Goal: Task Accomplishment & Management: Use online tool/utility

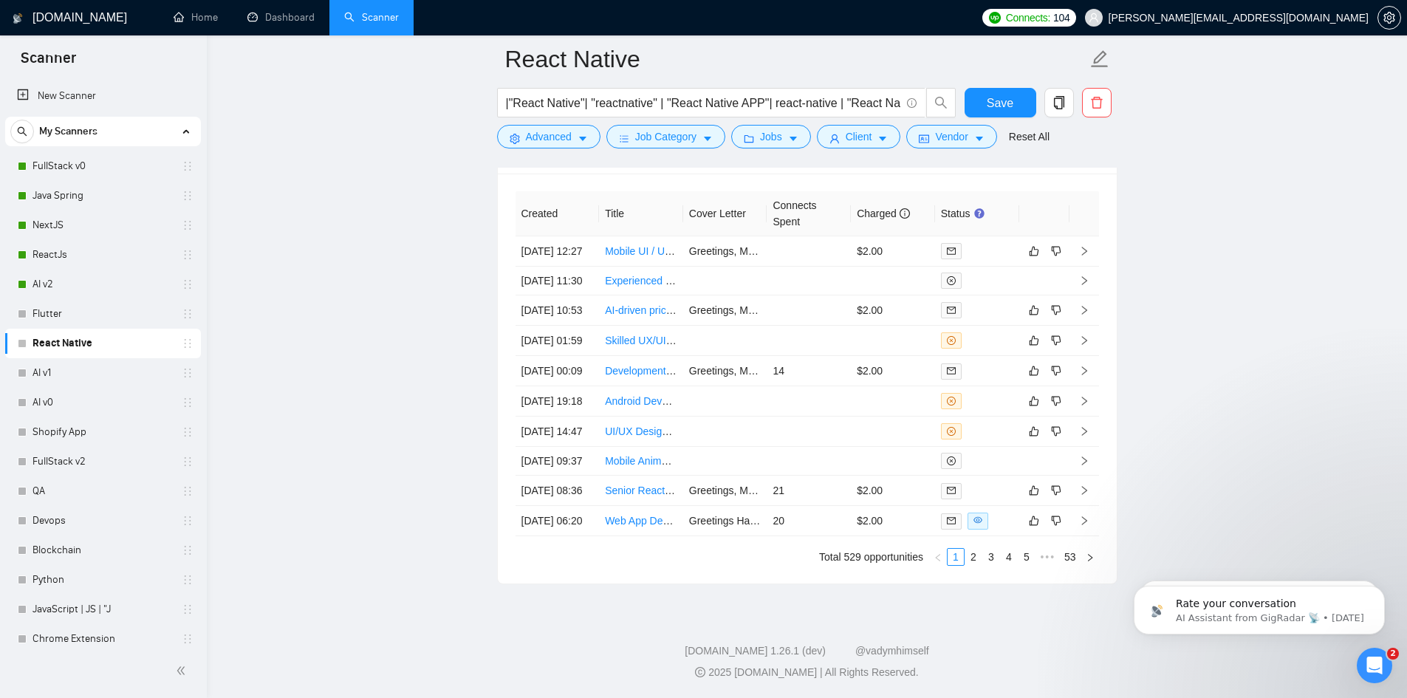
click at [92, 160] on link "FullStack v0" at bounding box center [103, 166] width 140 height 30
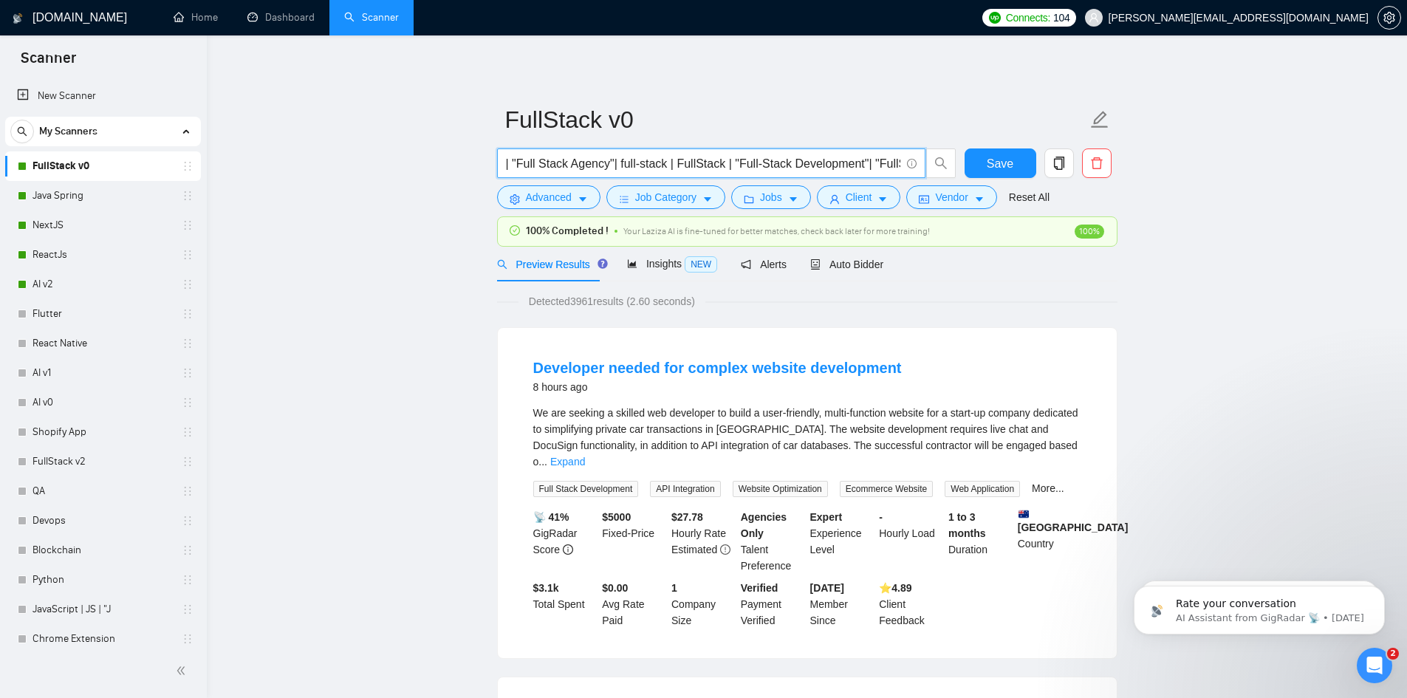
click at [727, 160] on input "| "Full Stack Agency"| full-stack | FullStack | "Full-Stack Development"| "Full…" at bounding box center [703, 163] width 394 height 18
click at [632, 165] on input "| "Full Stack Agency"| full-stack | FullStack | "Full-Stack Development"| "Full…" at bounding box center [703, 163] width 394 height 18
click at [793, 162] on input "| "Full Stack Agency"| full-stack | FullStack | "Full-Stack Development"| "Full…" at bounding box center [703, 163] width 394 height 18
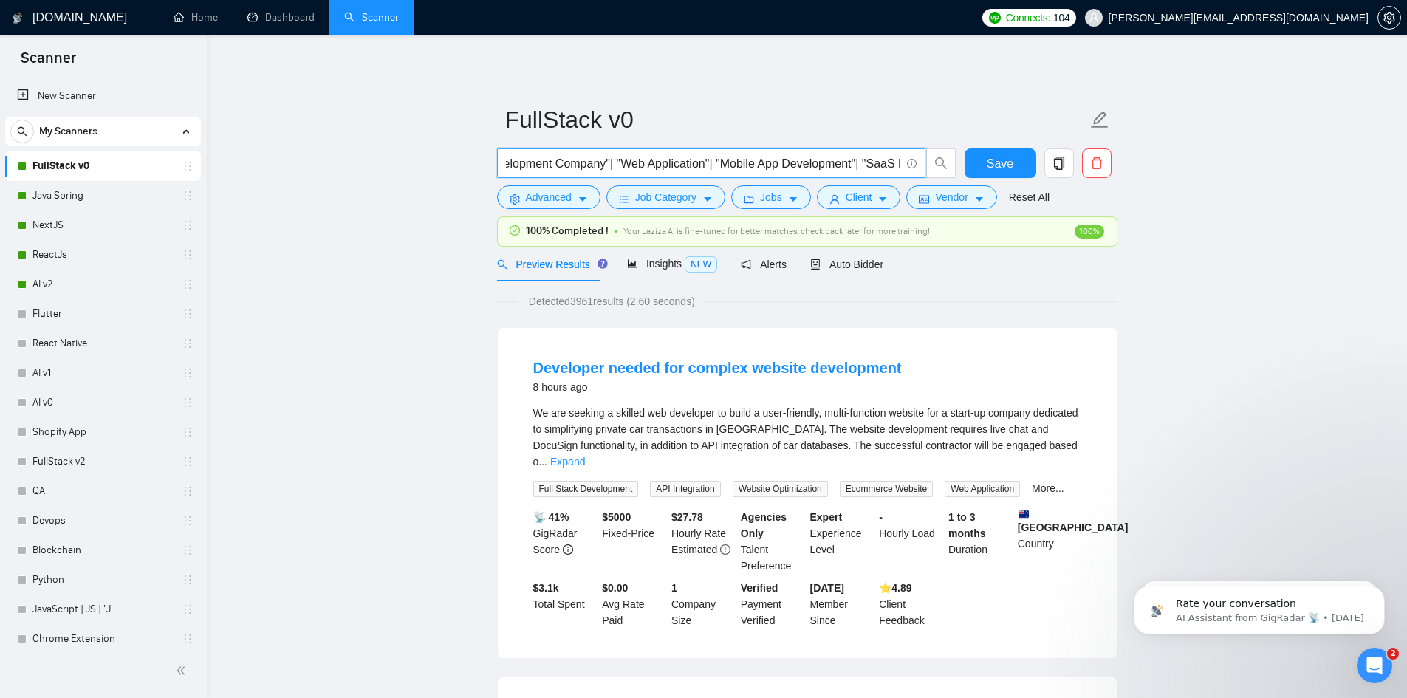
click at [796, 165] on input "| "Full Stack Agency"| full-stack | FullStack | "Full-Stack Development"| "Full…" at bounding box center [703, 163] width 394 height 18
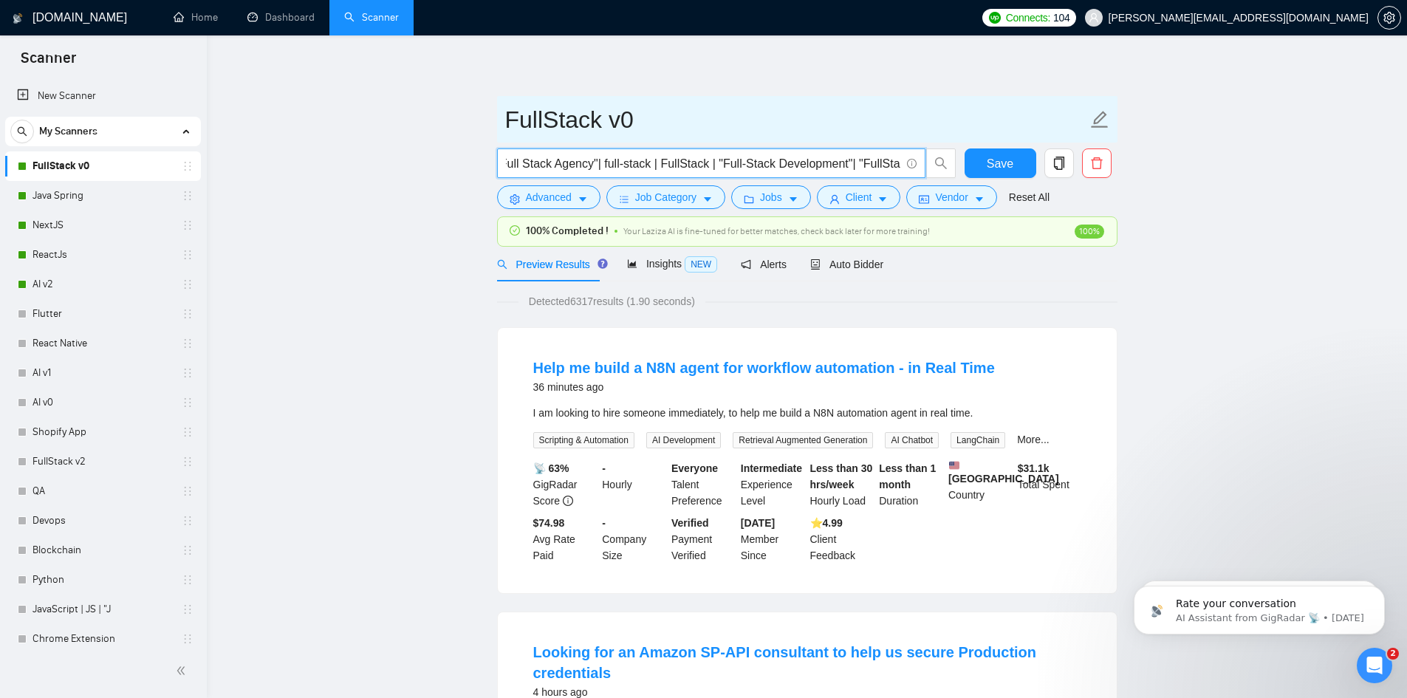
scroll to position [0, 0]
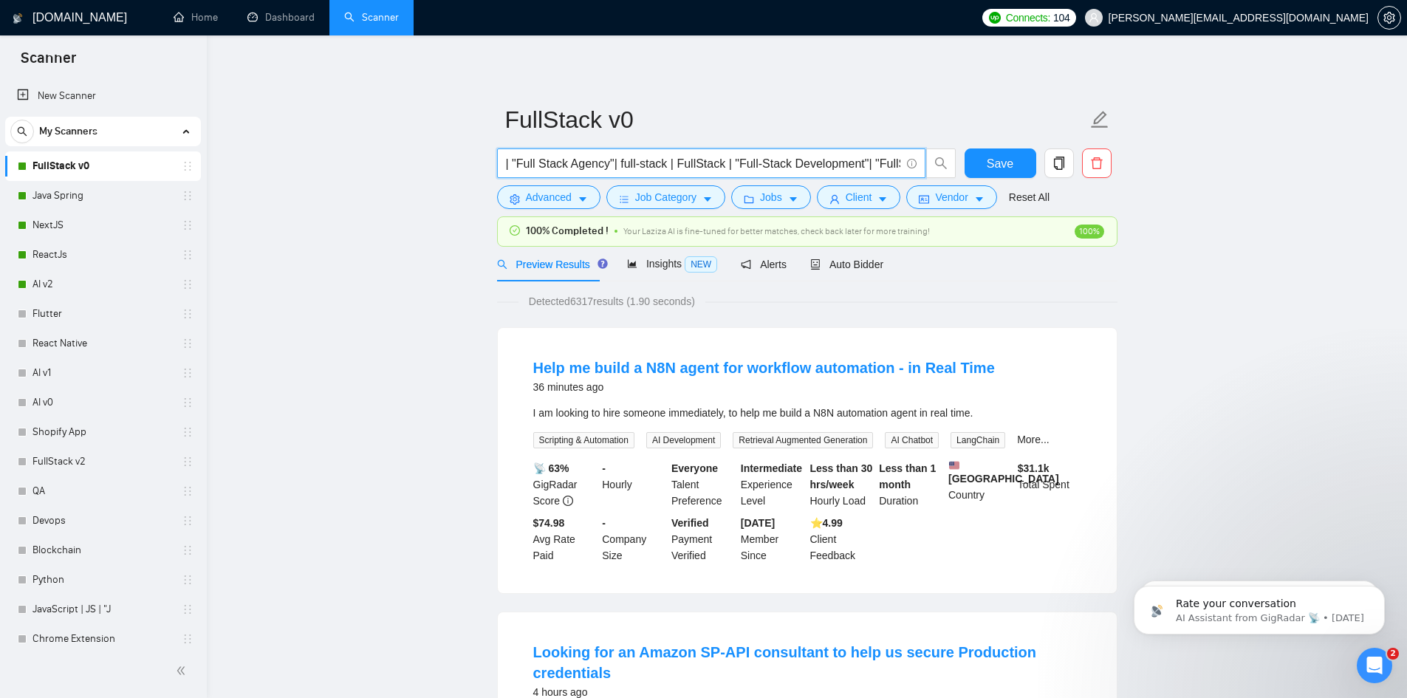
type input "| "Full Stack Agency"| full-stack | FullStack | "Full-Stack Development"| "Full…"
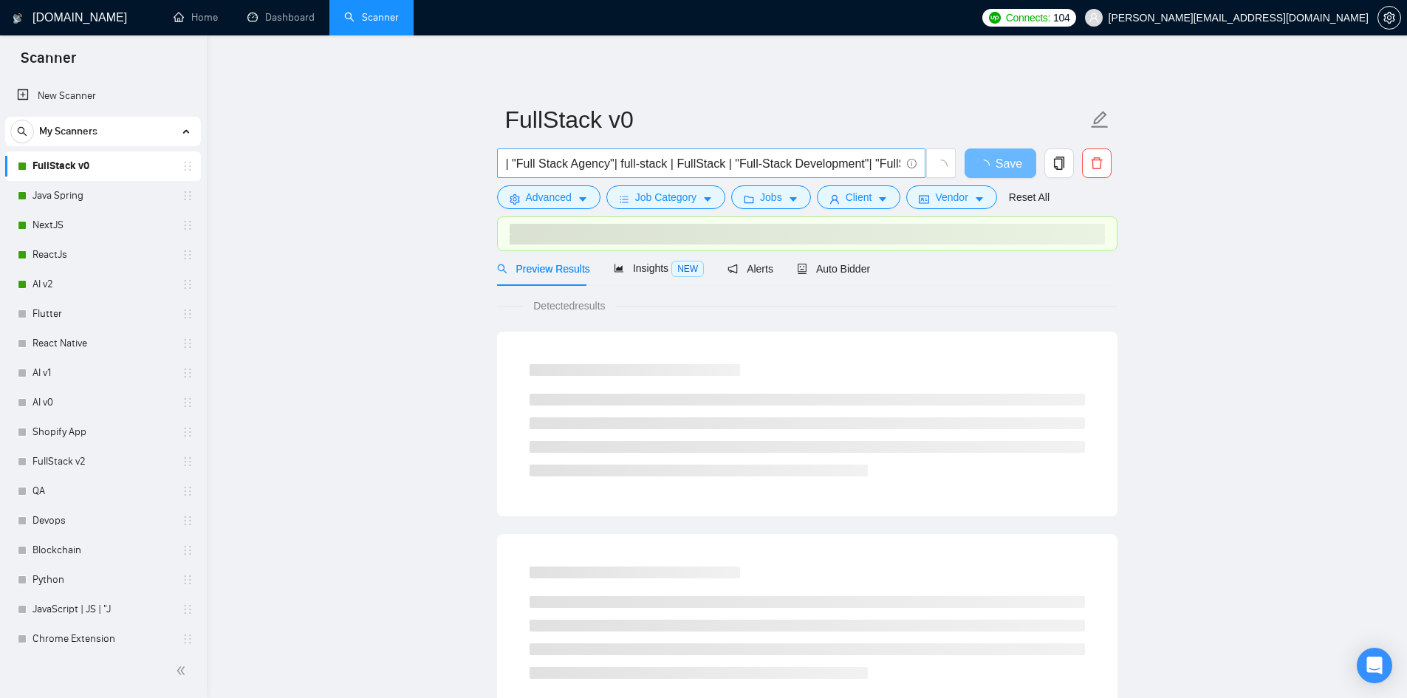
click at [629, 160] on input "| "Full Stack Agency"| full-stack | FullStack | "Full-Stack Development"| "Full…" at bounding box center [703, 163] width 394 height 18
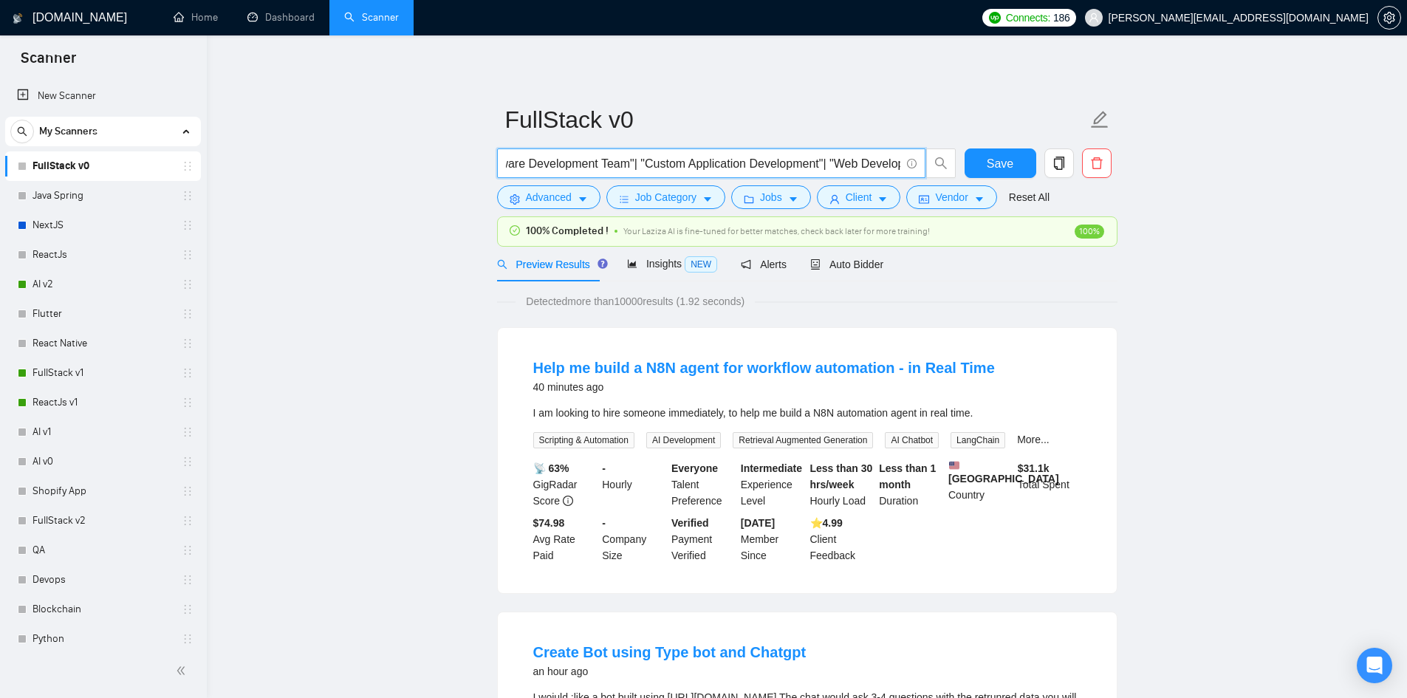
scroll to position [0, 2716]
click at [745, 161] on input "| "Full Stack Agency"| full-stack | FullStack | "Full-Stack Development"| "Full…" at bounding box center [703, 163] width 394 height 18
click at [907, 167] on icon "info-circle" at bounding box center [912, 164] width 10 height 10
click at [885, 163] on input "| "Full Stack Agency"| full-stack | FullStack | "Full-Stack Development"| "Full…" at bounding box center [703, 163] width 394 height 18
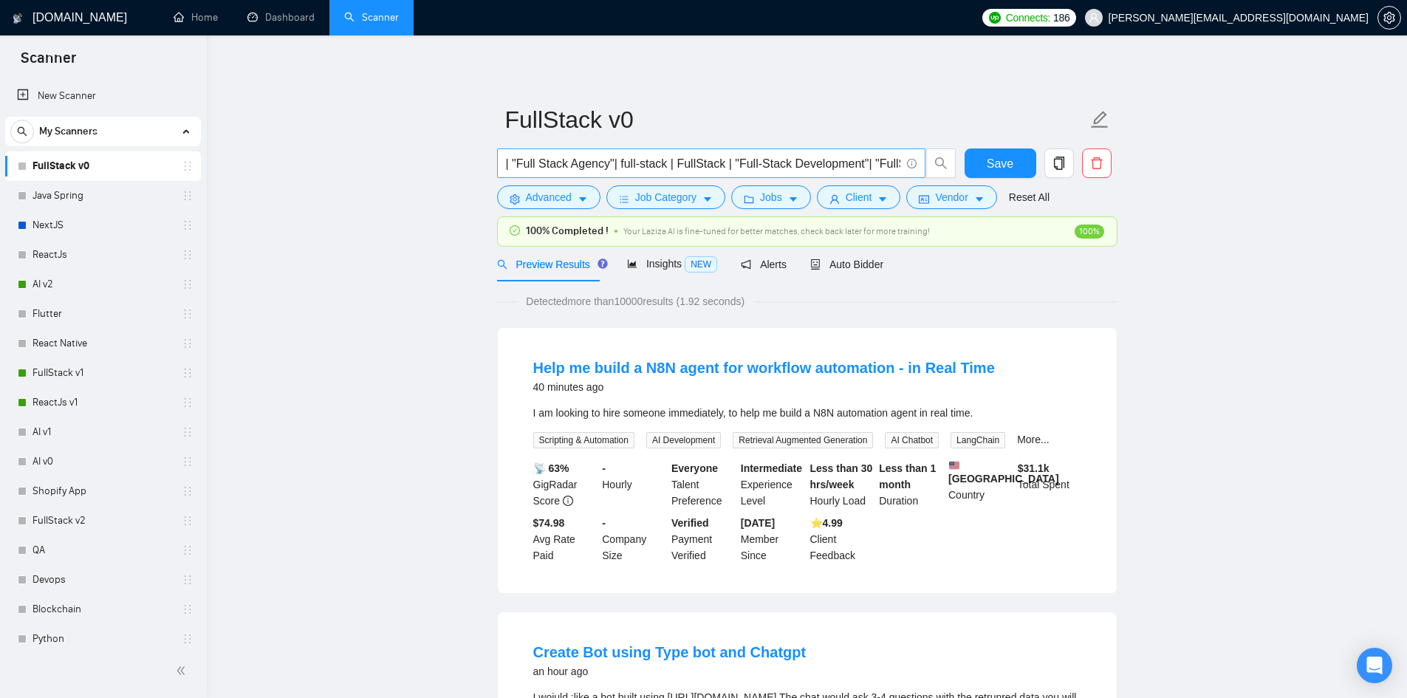
click at [901, 162] on span "| "Full Stack Agency"| full-stack | FullStack | "Full-Stack Development"| "Full…" at bounding box center [711, 163] width 428 height 30
paste input "| "Web Development Agency""
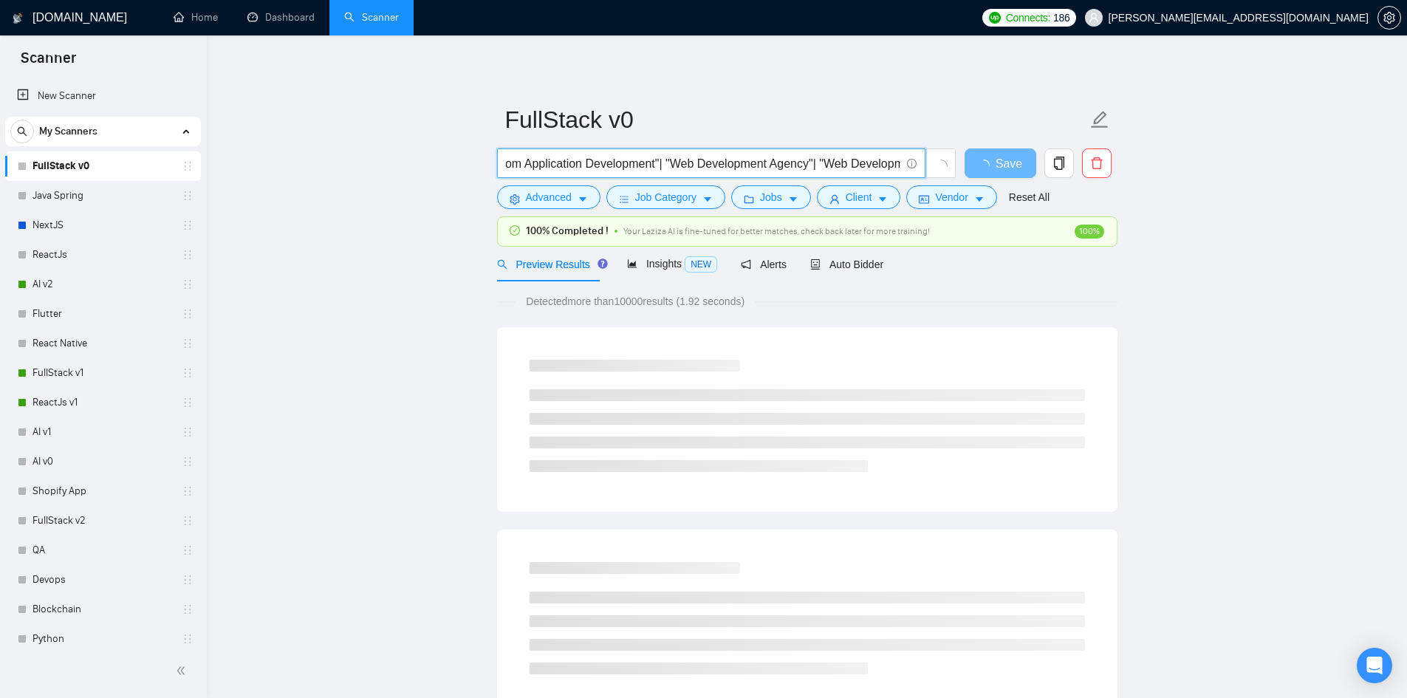
click at [895, 165] on input "| "Full Stack Agency"| full-stack | FullStack | "Full-Stack Development"| "Full…" at bounding box center [703, 163] width 394 height 18
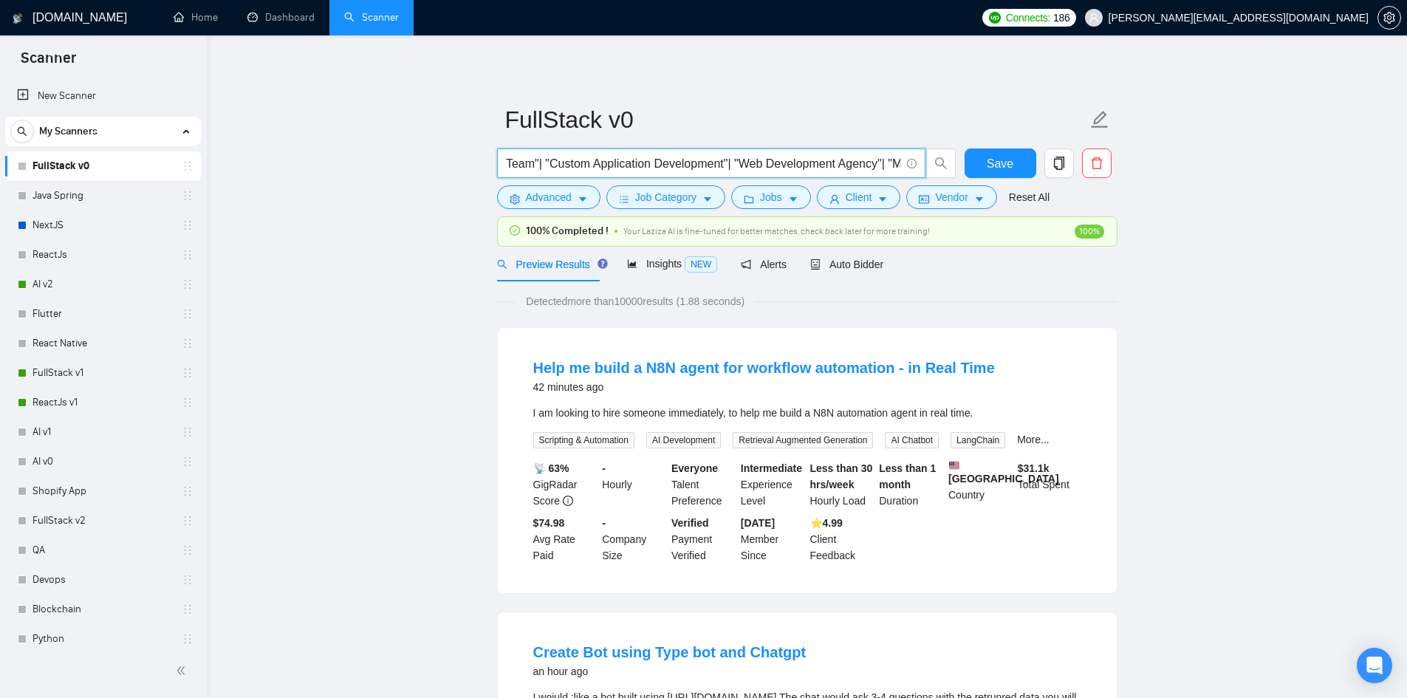
click at [814, 166] on input "| "Full Stack Agency"| full-stack | FullStack | "Full-Stack Development"| "Full…" at bounding box center [703, 163] width 394 height 18
type input "| "Full Stack Agency"| full-stack | FullStack | "Full-Stack Development"| "Full…"
click at [901, 160] on span "| "Full Stack Agency"| full-stack | FullStack | "Full-Stack Development"| "Full…" at bounding box center [711, 163] width 428 height 30
click at [870, 156] on input "| "Full Stack Agency"| full-stack | FullStack | "Full-Stack Development"| "Full…" at bounding box center [703, 163] width 394 height 18
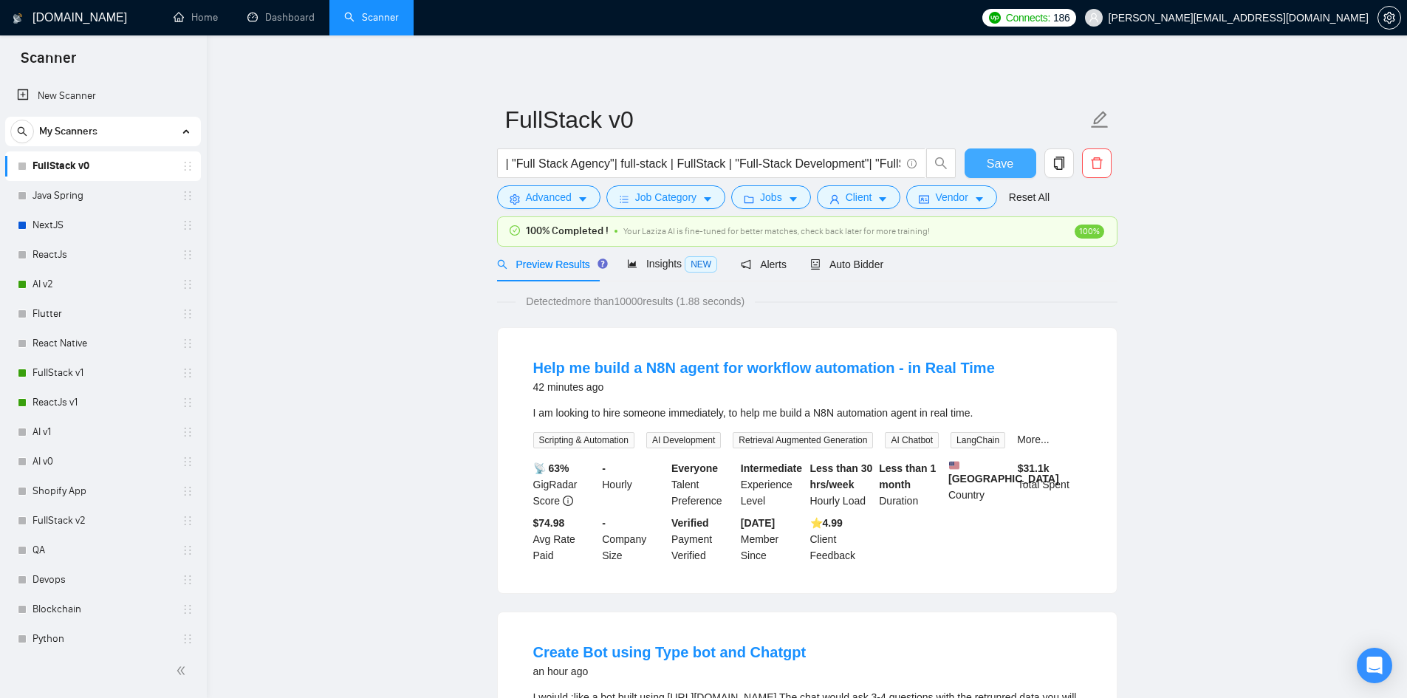
click at [996, 165] on span "Save" at bounding box center [1000, 163] width 27 height 18
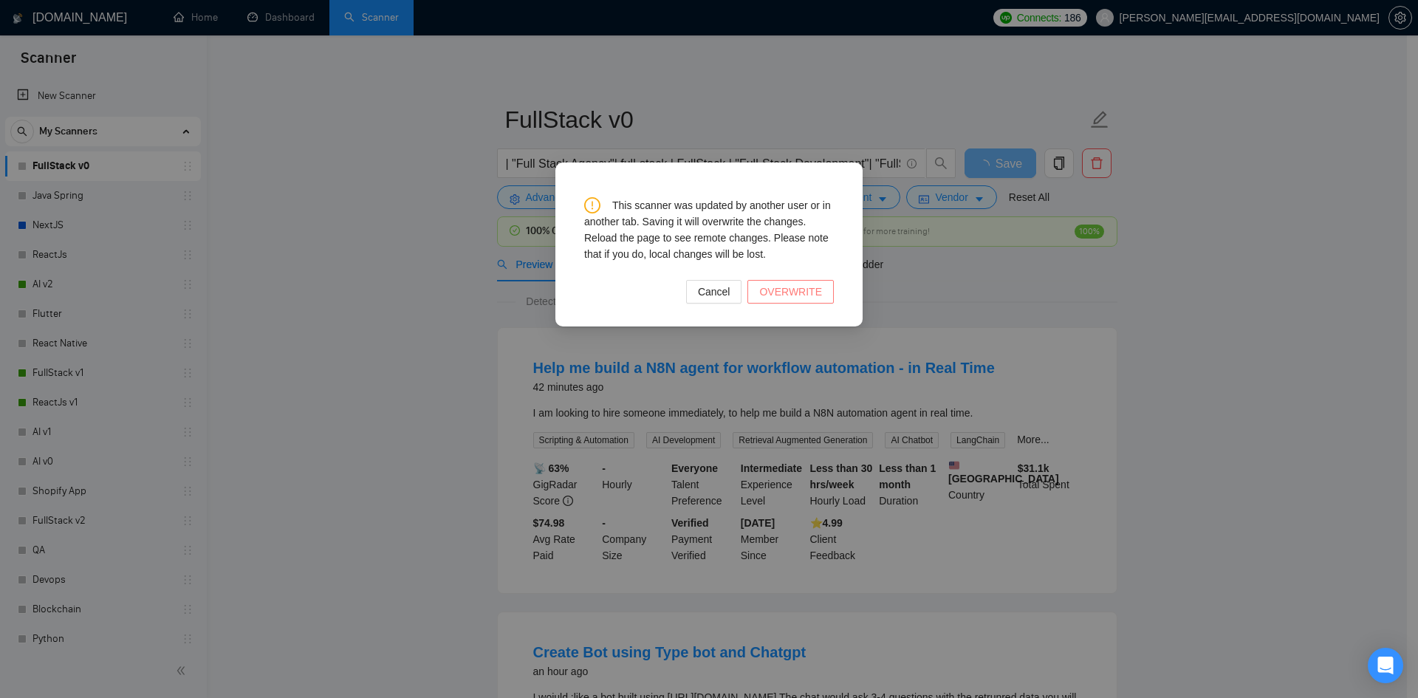
click at [794, 291] on span "OVERWRITE" at bounding box center [790, 292] width 63 height 16
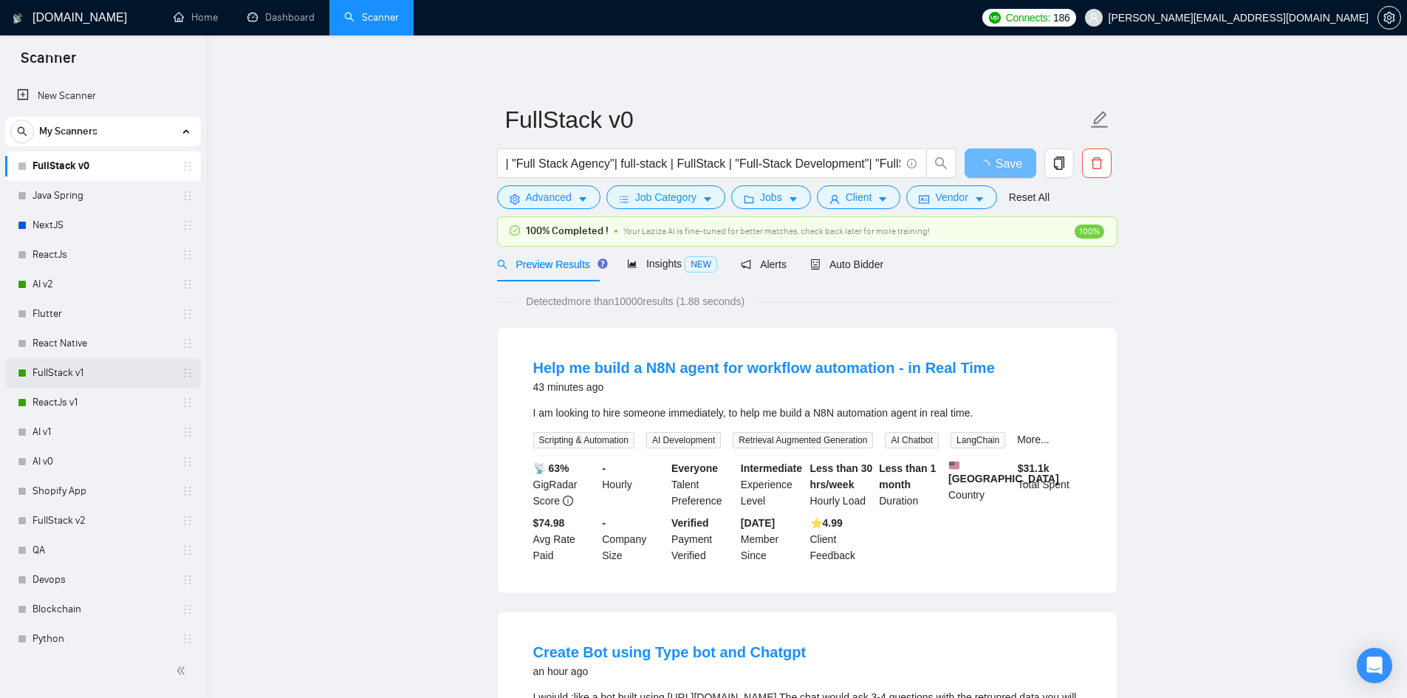
click at [72, 381] on link "FullStack v1" at bounding box center [103, 373] width 140 height 30
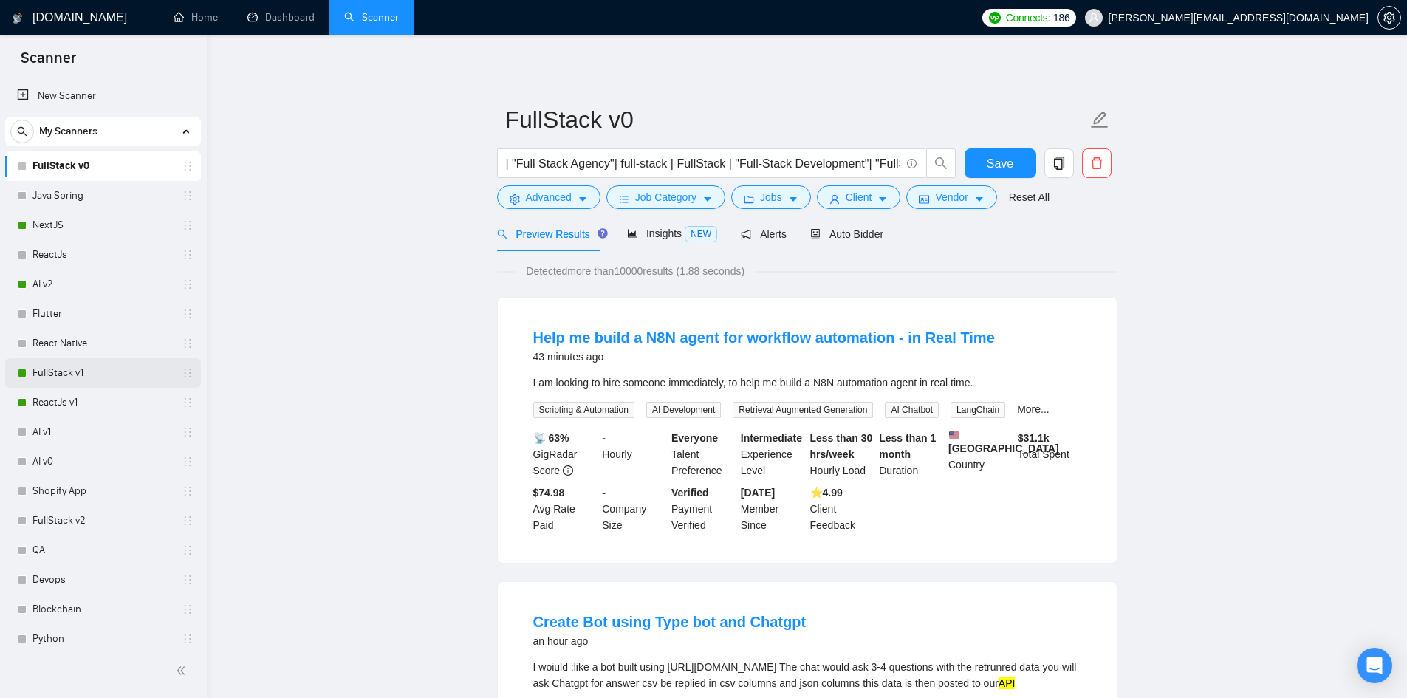
click at [33, 369] on link "FullStack v1" at bounding box center [103, 373] width 140 height 30
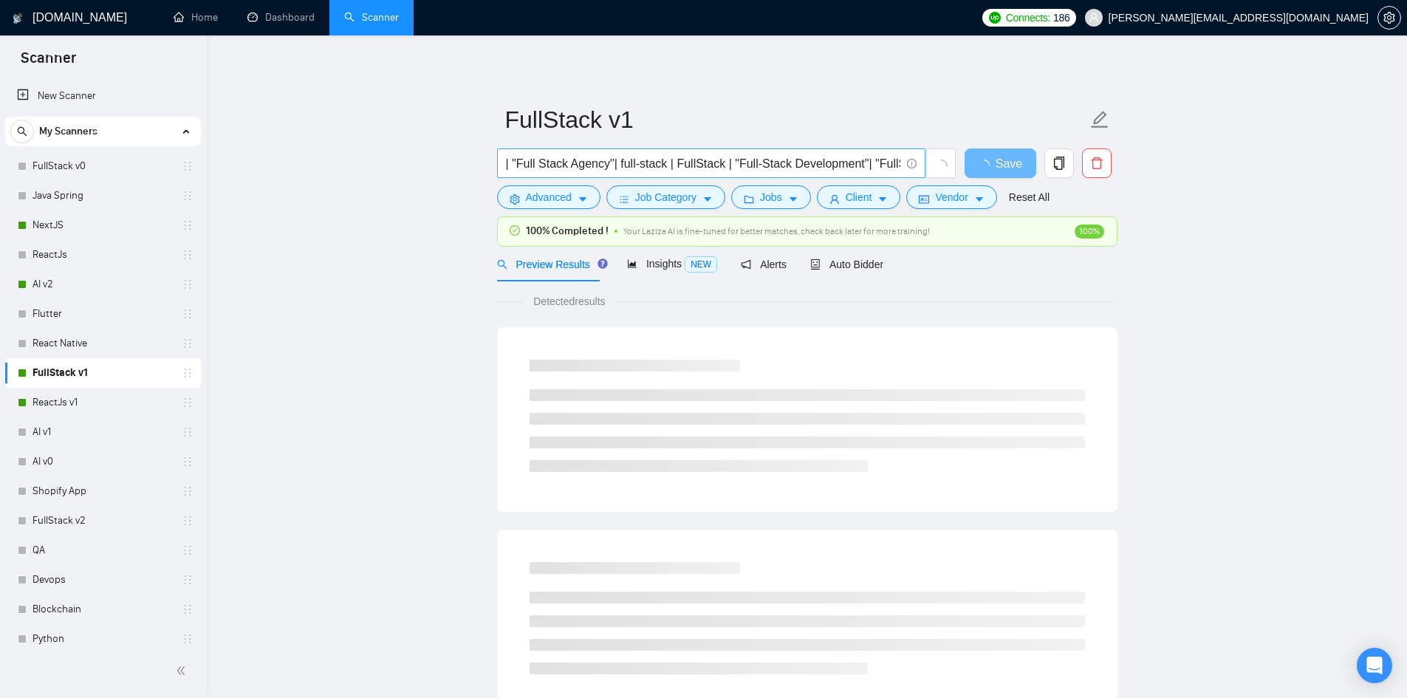
click at [680, 163] on input "| "Full Stack Agency"| full-stack | FullStack | "Full-Stack Development"| "Full…" at bounding box center [703, 163] width 394 height 18
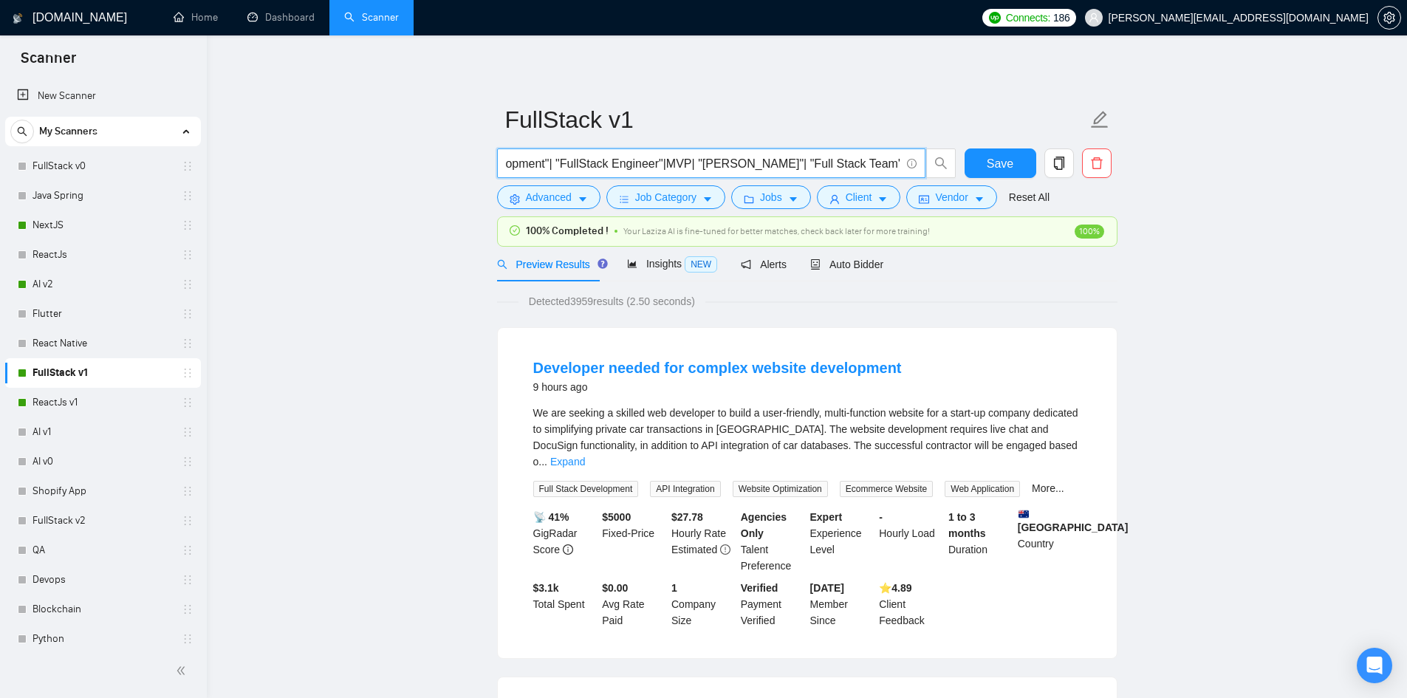
scroll to position [0, 324]
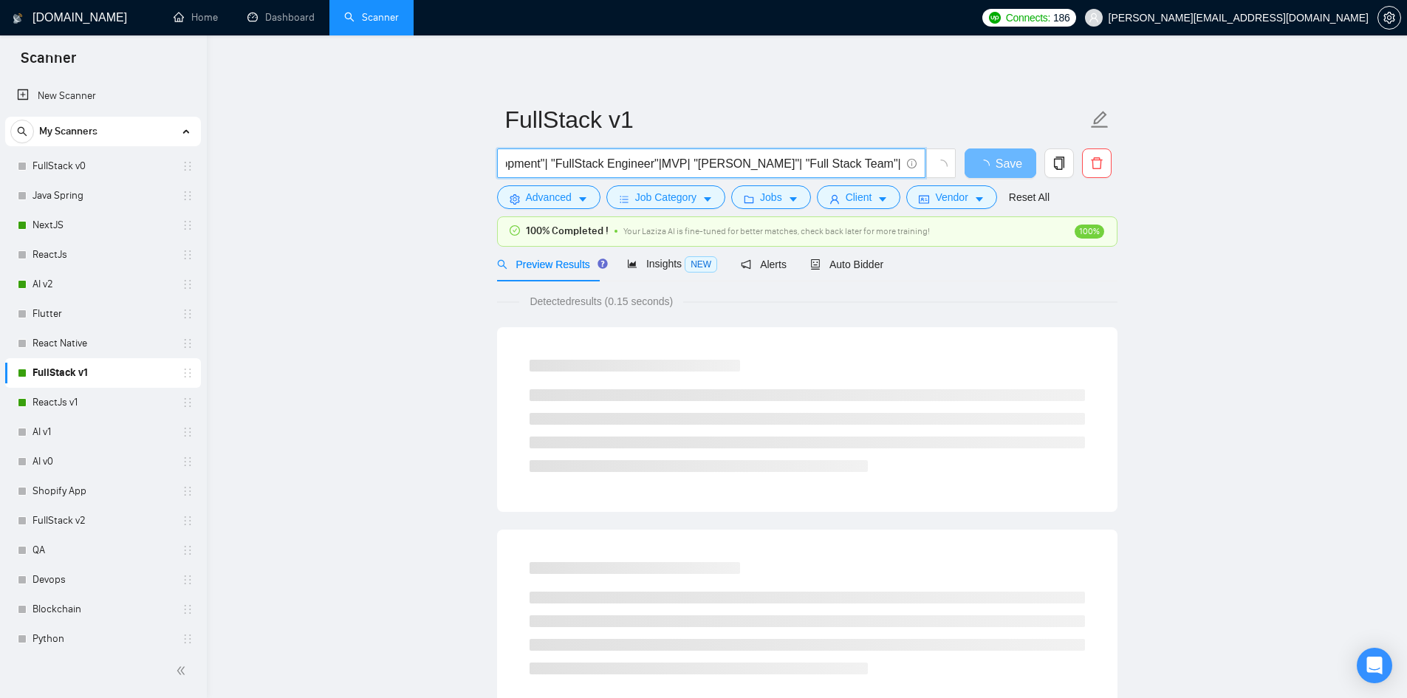
click at [675, 165] on input "| "Full Stack Agency"| full-stack | FullStack | "Full-Stack Development"| "Full…" at bounding box center [703, 163] width 394 height 18
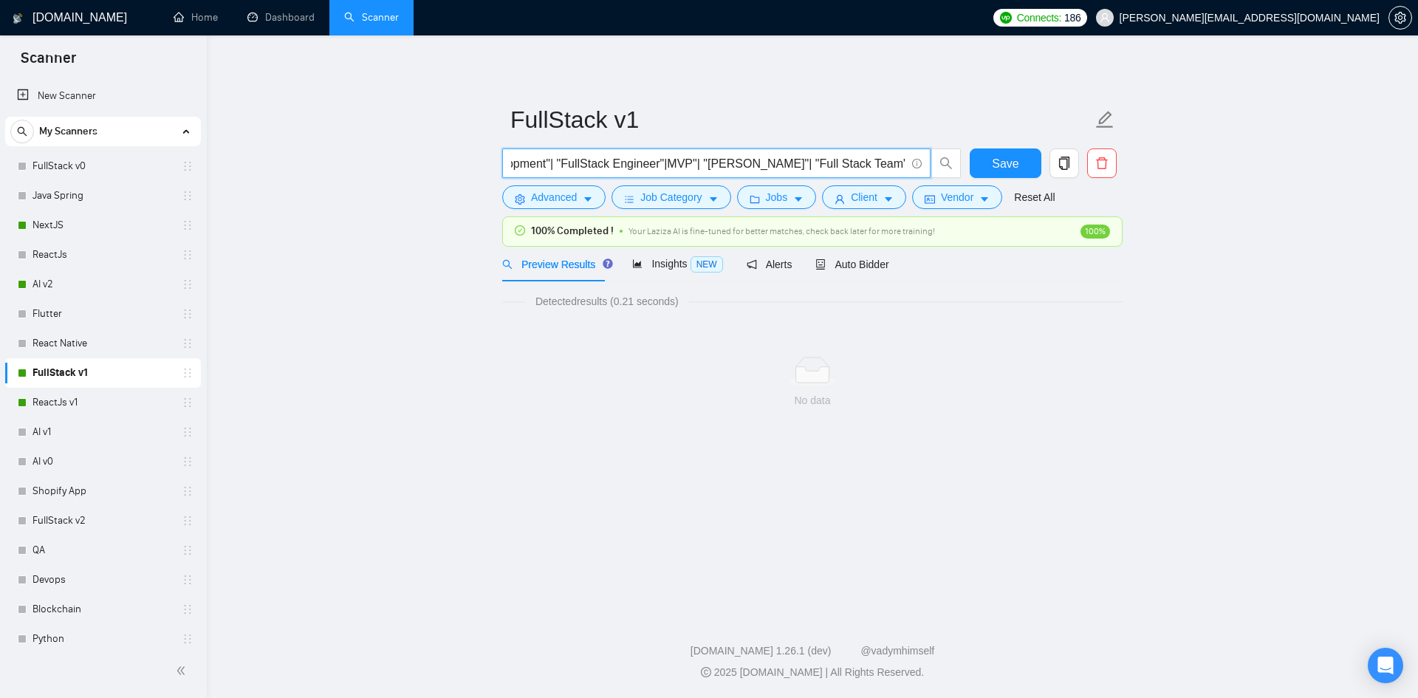
click at [655, 160] on input "| "Full Stack Agency"| full-stack | FullStack | "Full-Stack Development"| "Full…" at bounding box center [708, 163] width 394 height 18
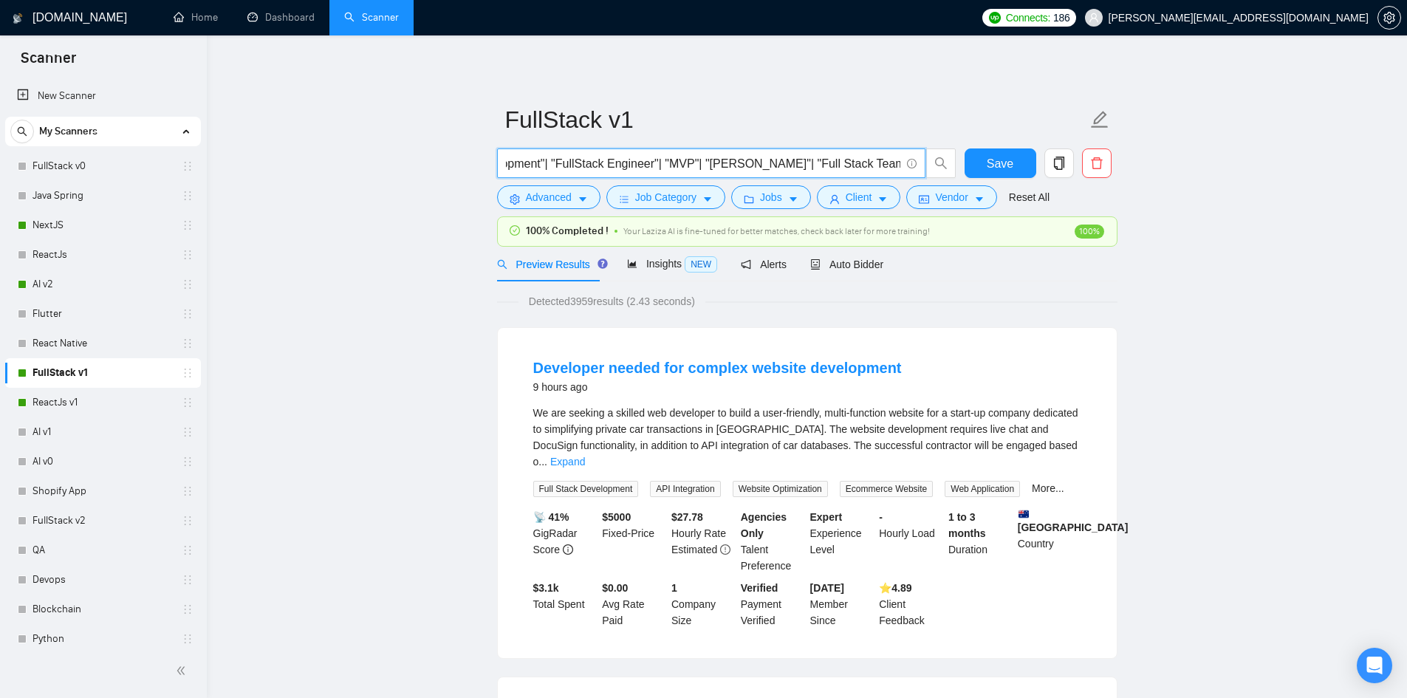
click at [687, 163] on input "| "Full Stack Agency"| full-stack | FullStack | "Full-Stack Development"| "Full…" at bounding box center [703, 163] width 394 height 18
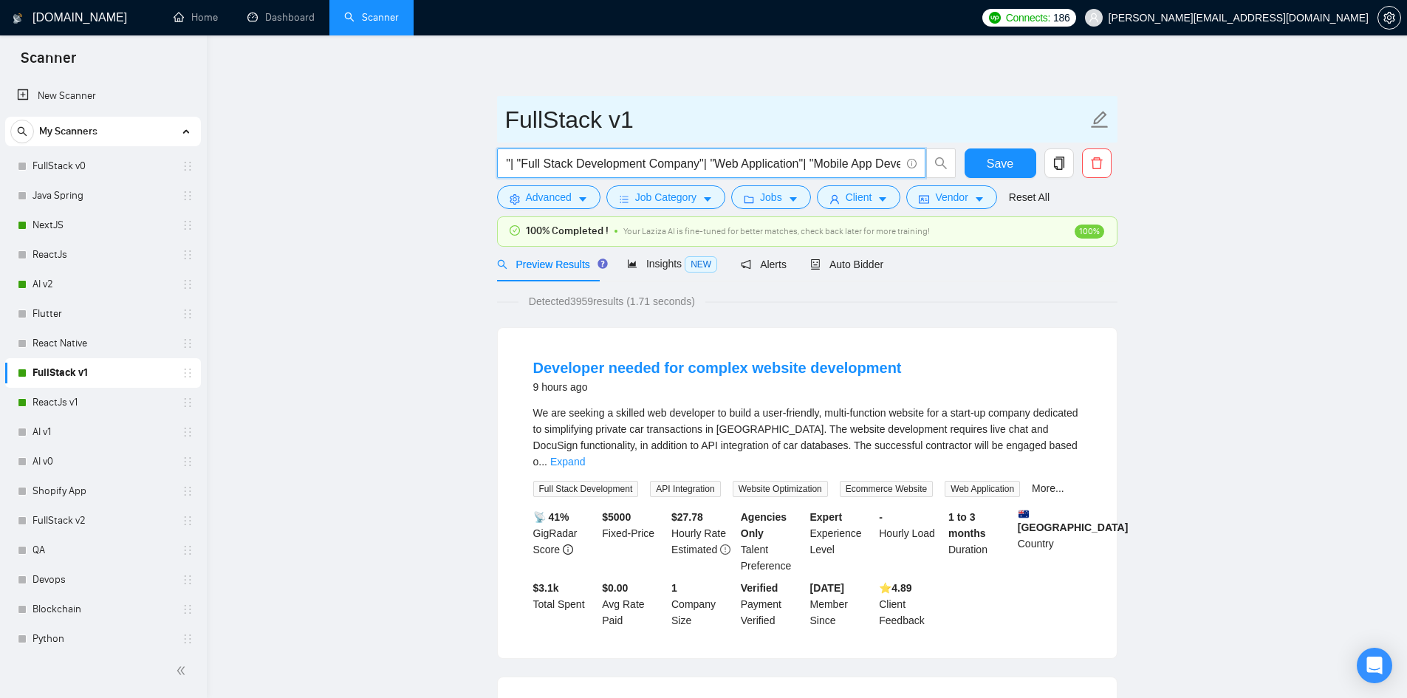
scroll to position [0, 1028]
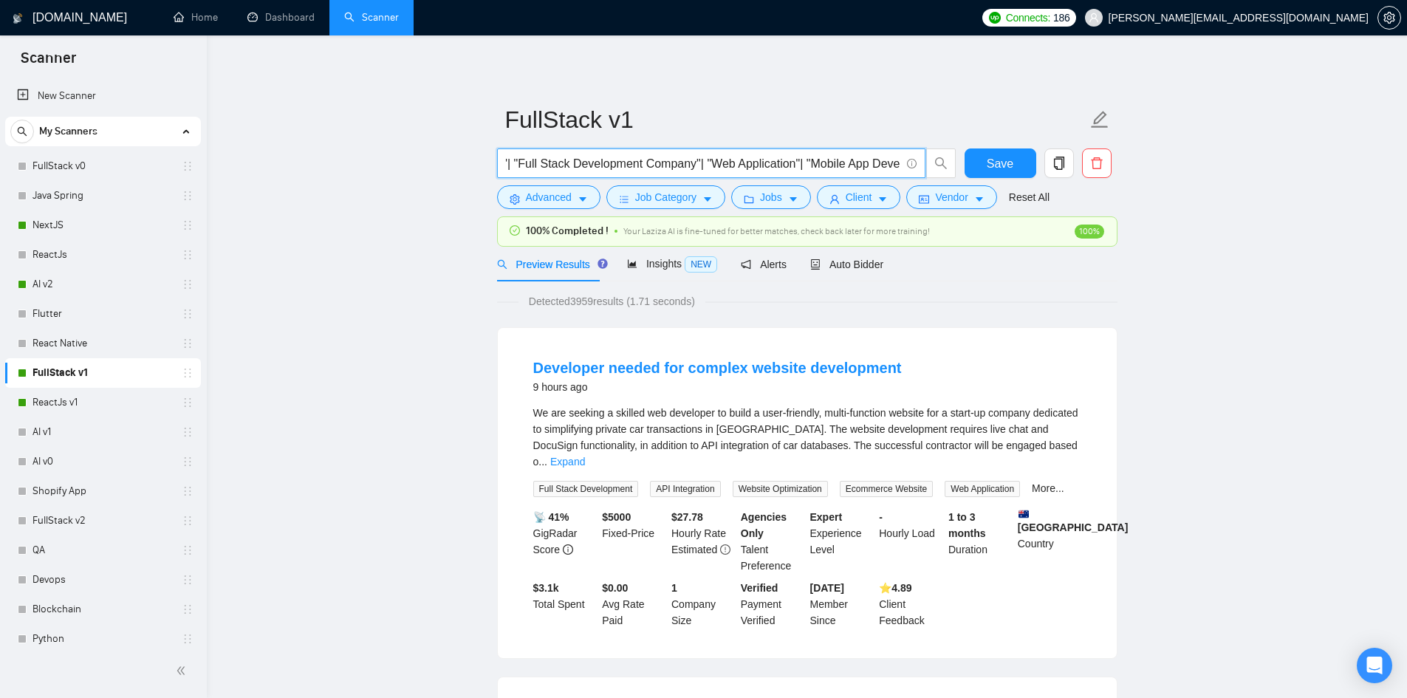
click at [755, 162] on input "| "Full Stack Agency"| full-stack | FullStack | "Full-Stack Development"| "Full…" at bounding box center [703, 163] width 394 height 18
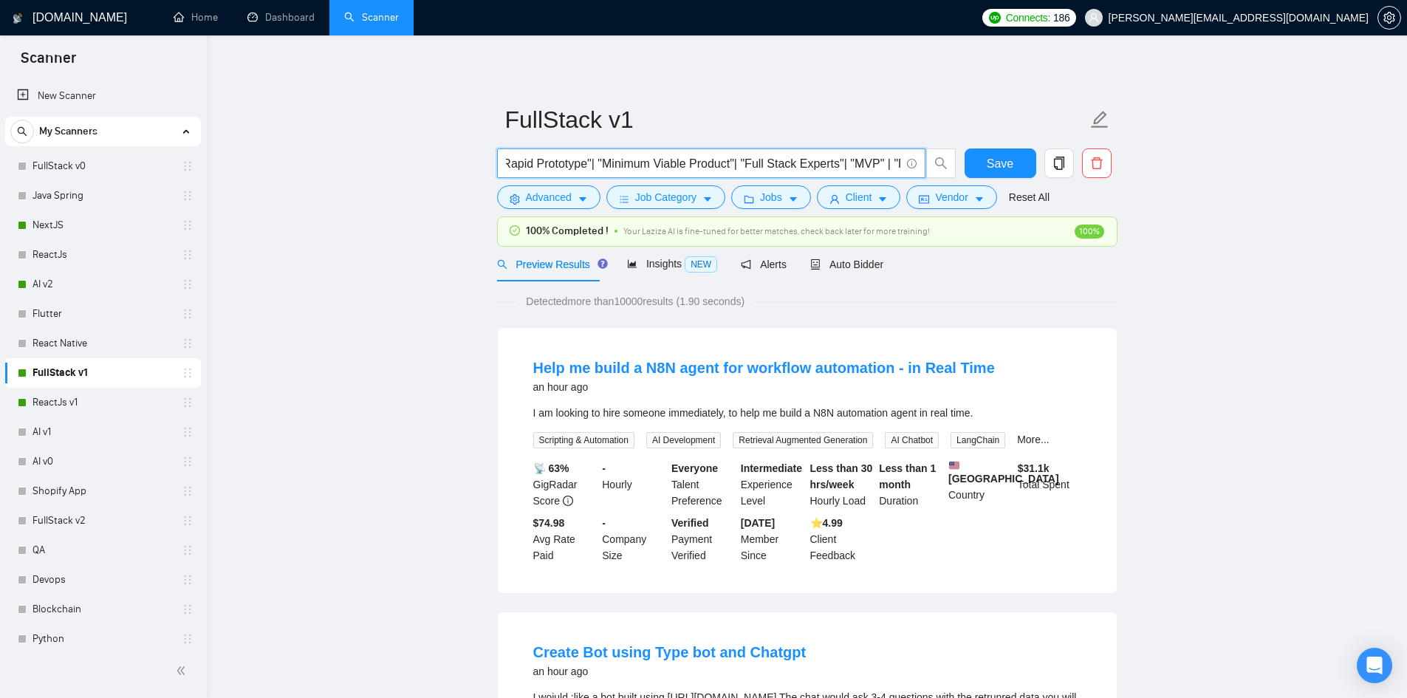
scroll to position [0, 2174]
click at [781, 166] on input "| "Full Stack Agency"| full-stack | FullStack | "Full-Stack Development"| "Full…" at bounding box center [703, 163] width 394 height 18
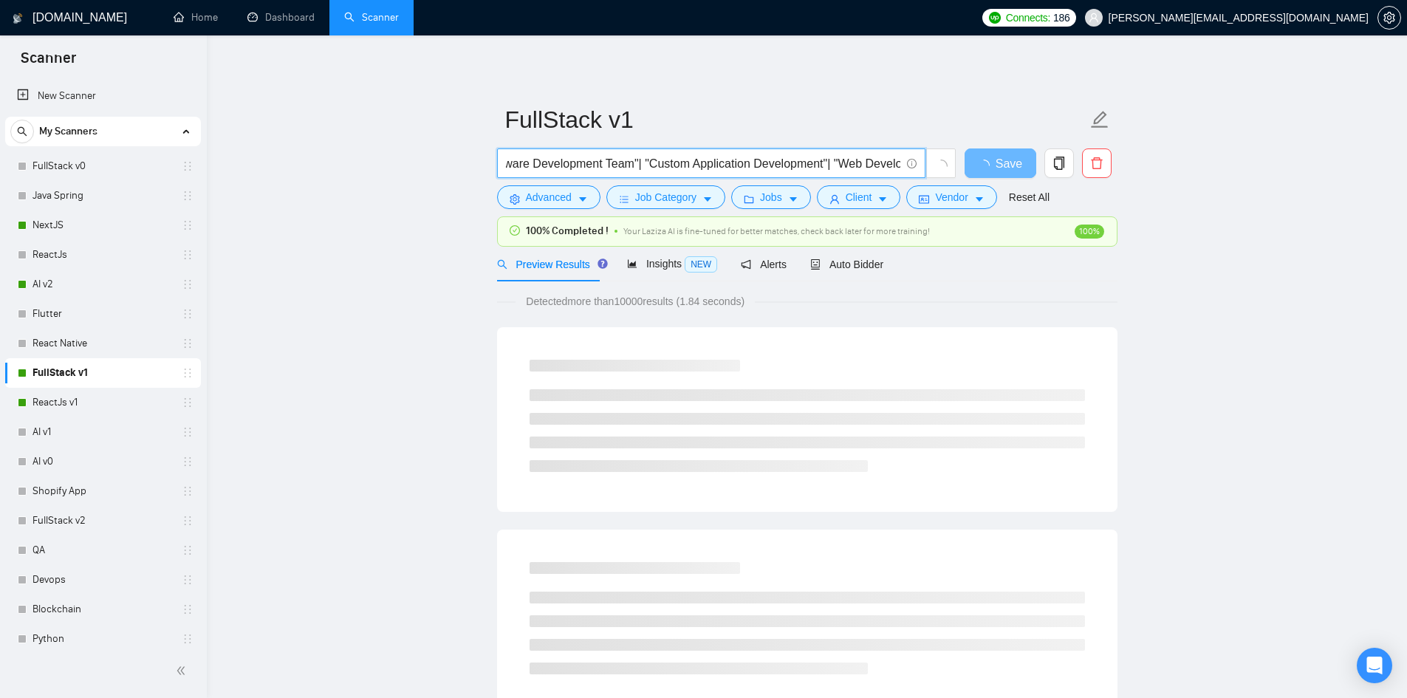
scroll to position [0, 2728]
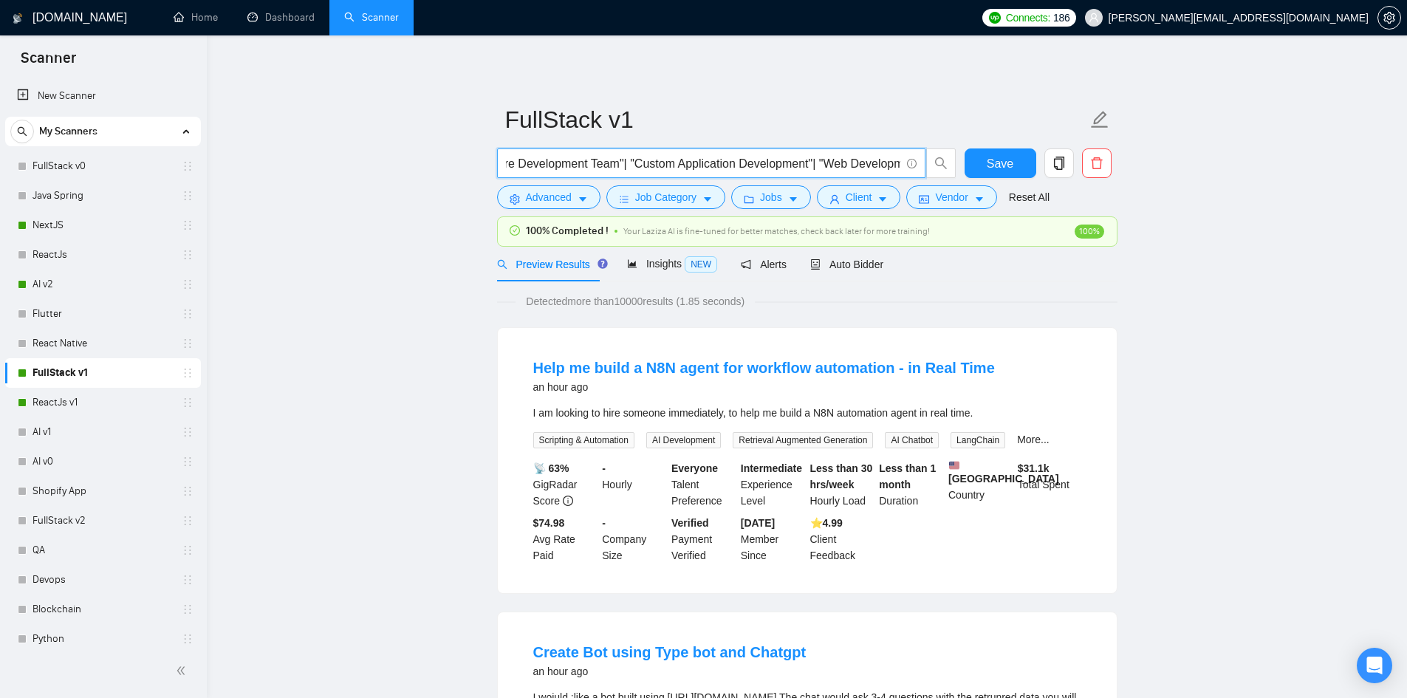
click at [751, 167] on input "| "Full Stack Agency"| full-stack | FullStack | "Full-Stack Development"| "Full…" at bounding box center [703, 163] width 394 height 18
click at [737, 161] on input "| "Full Stack Agency"| full-stack | FullStack | "Full-Stack Development"| "Full…" at bounding box center [703, 163] width 394 height 18
click at [747, 168] on input "| "Full Stack Agency"| full-stack | FullStack | "Full-Stack Development"| "Full…" at bounding box center [703, 163] width 394 height 18
click at [868, 168] on input "| "Full Stack Agency"| full-stack | FullStack | "Full-Stack Development"| "Full…" at bounding box center [703, 163] width 394 height 18
paste input "|"
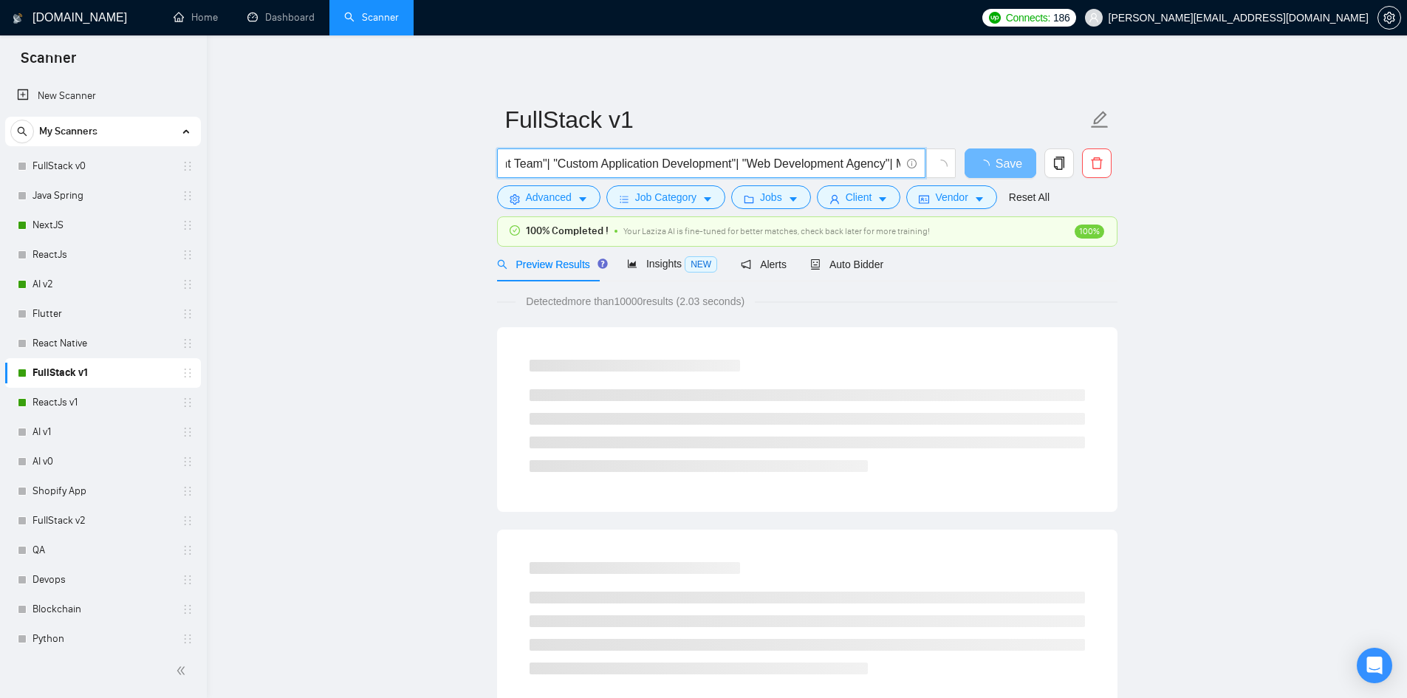
scroll to position [0, 2809]
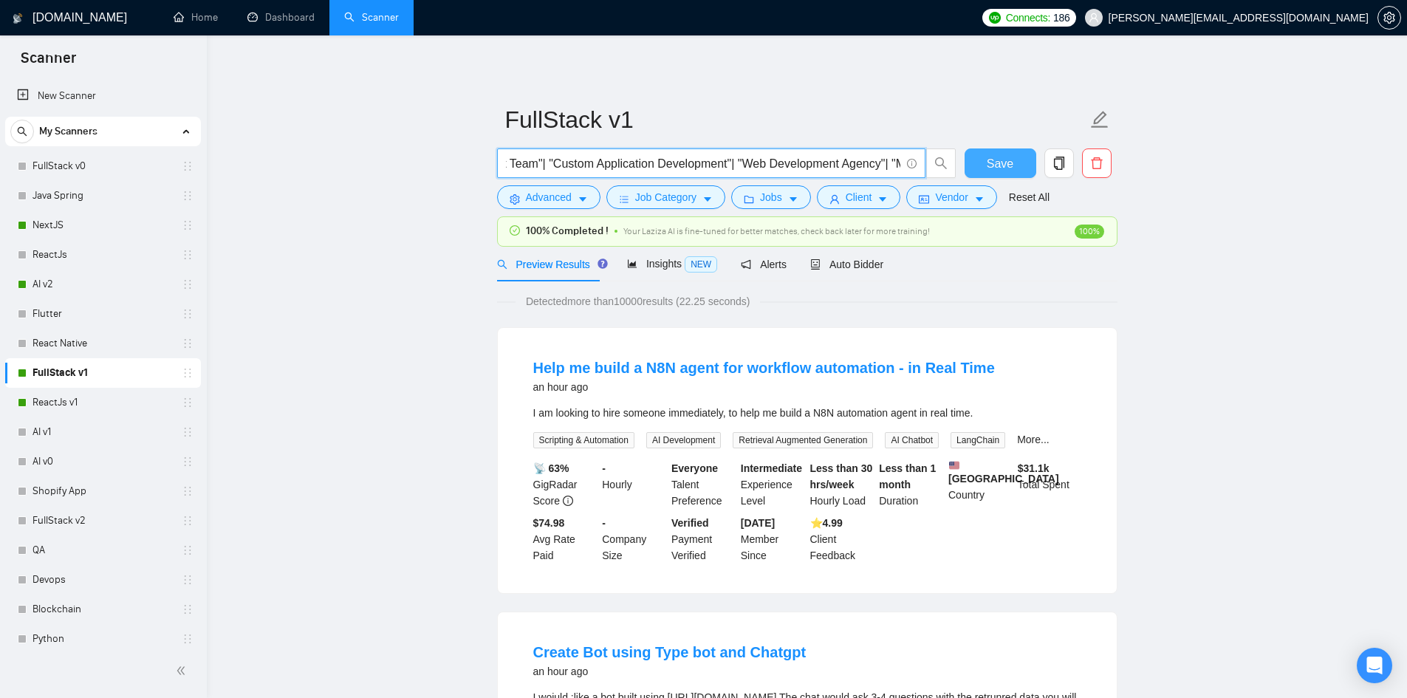
type input "| "Full Stack Agency"| full-stack | FullStack | "Full-Stack Development"| "Full…"
click at [978, 158] on button "Save" at bounding box center [1001, 163] width 72 height 30
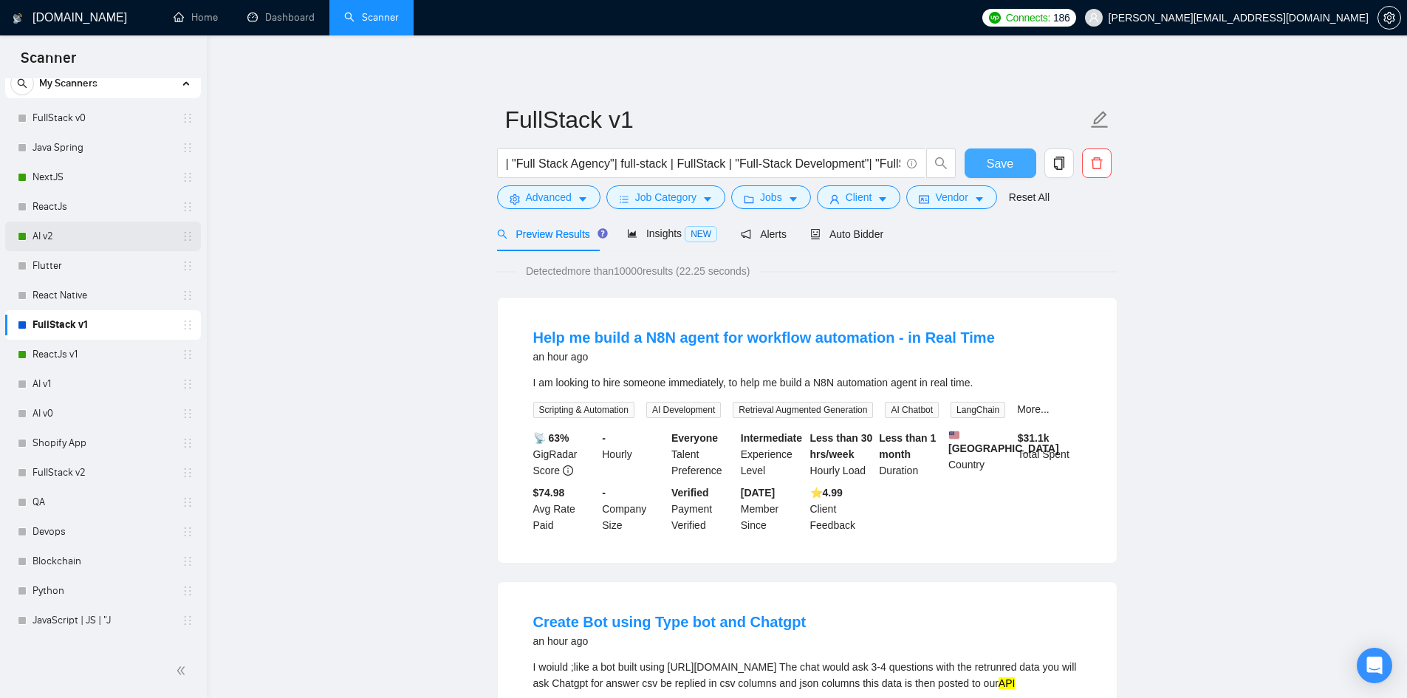
scroll to position [0, 0]
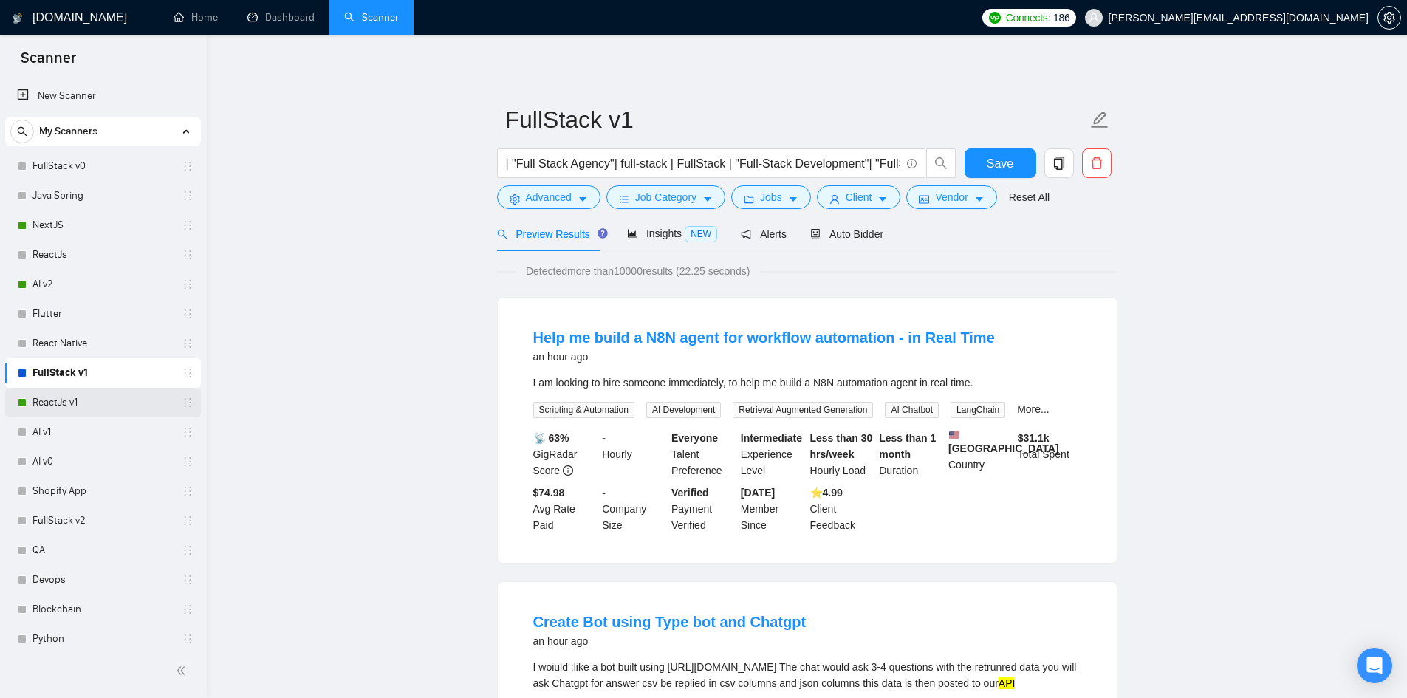
click at [43, 404] on link "ReactJs v1" at bounding box center [103, 403] width 140 height 30
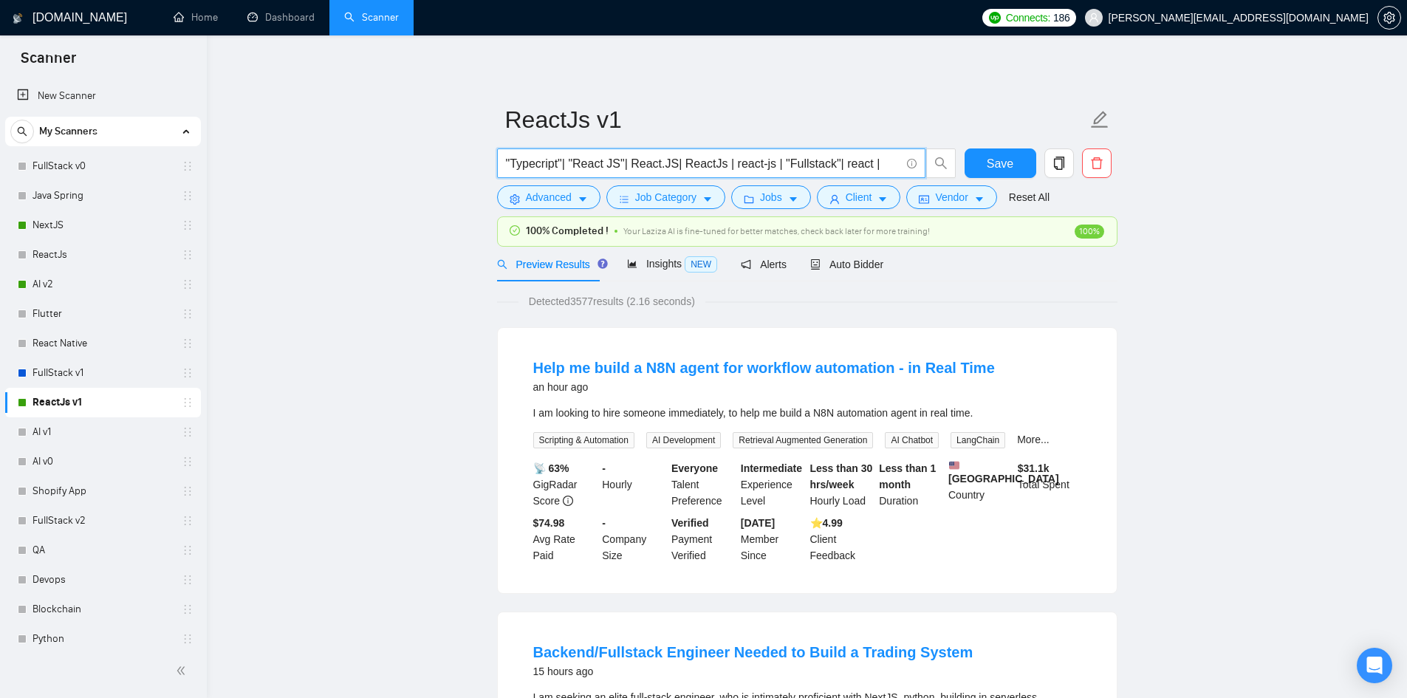
click at [643, 157] on input ""Typecript"| "React JS"| React.JS| ReactJs | react-js | "Fullstack"| react |" at bounding box center [703, 163] width 394 height 18
click at [1013, 279] on div "Preview Results Insights NEW Alerts Auto Bidder" at bounding box center [807, 264] width 621 height 35
click at [867, 264] on span "Auto Bidder" at bounding box center [846, 265] width 73 height 12
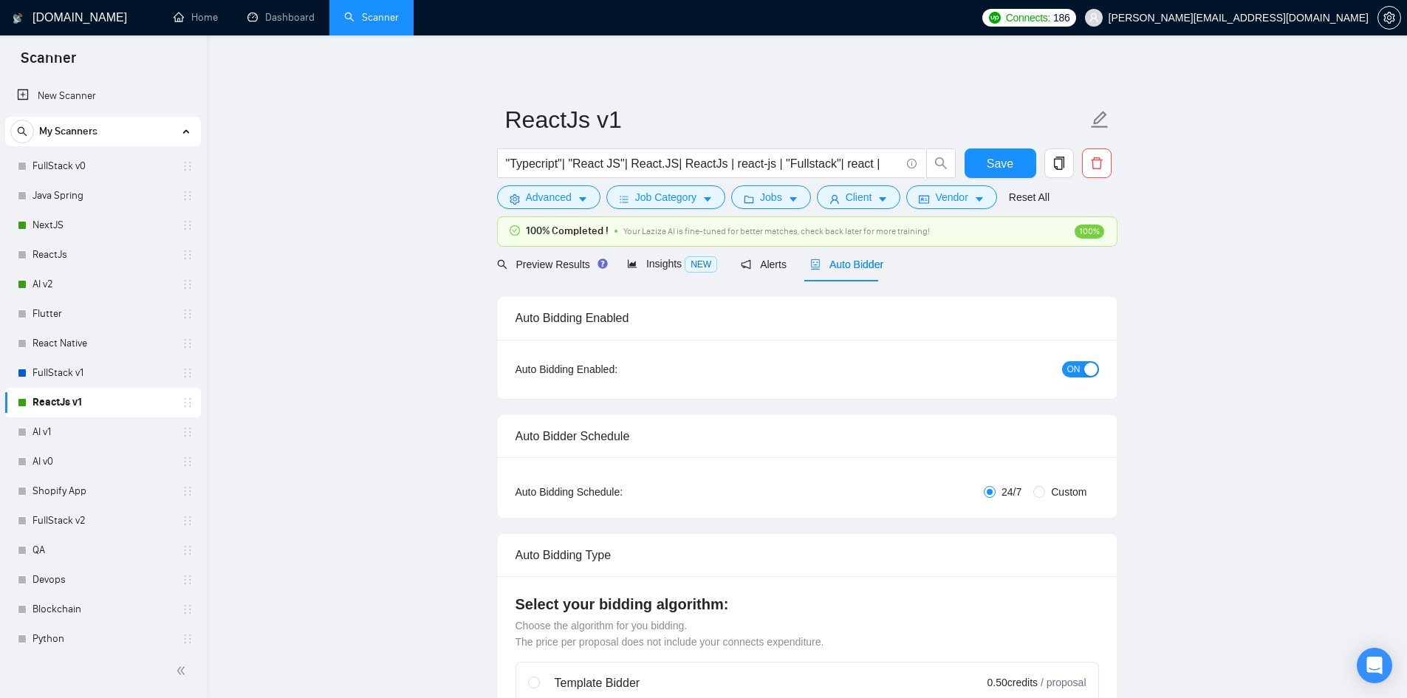
checkbox input "true"
click at [652, 259] on span "Insights NEW" at bounding box center [672, 264] width 90 height 12
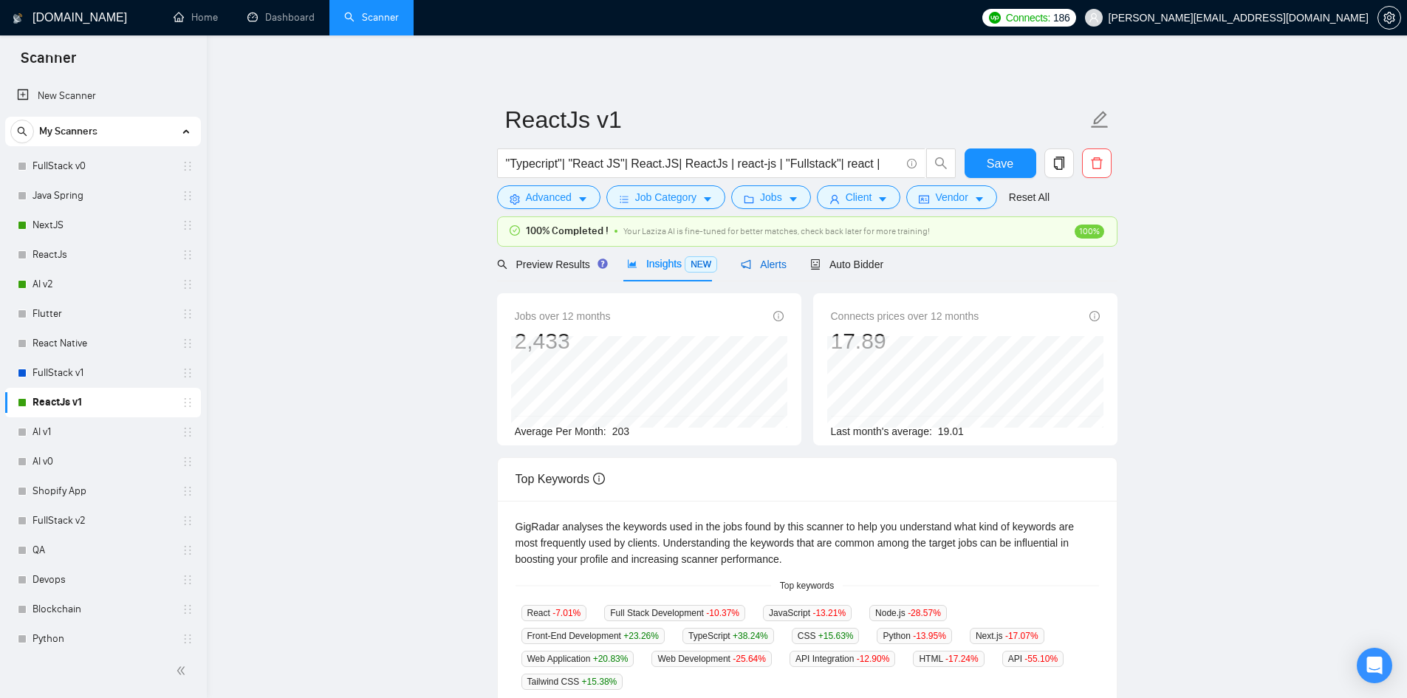
click at [762, 260] on span "Alerts" at bounding box center [764, 265] width 46 height 12
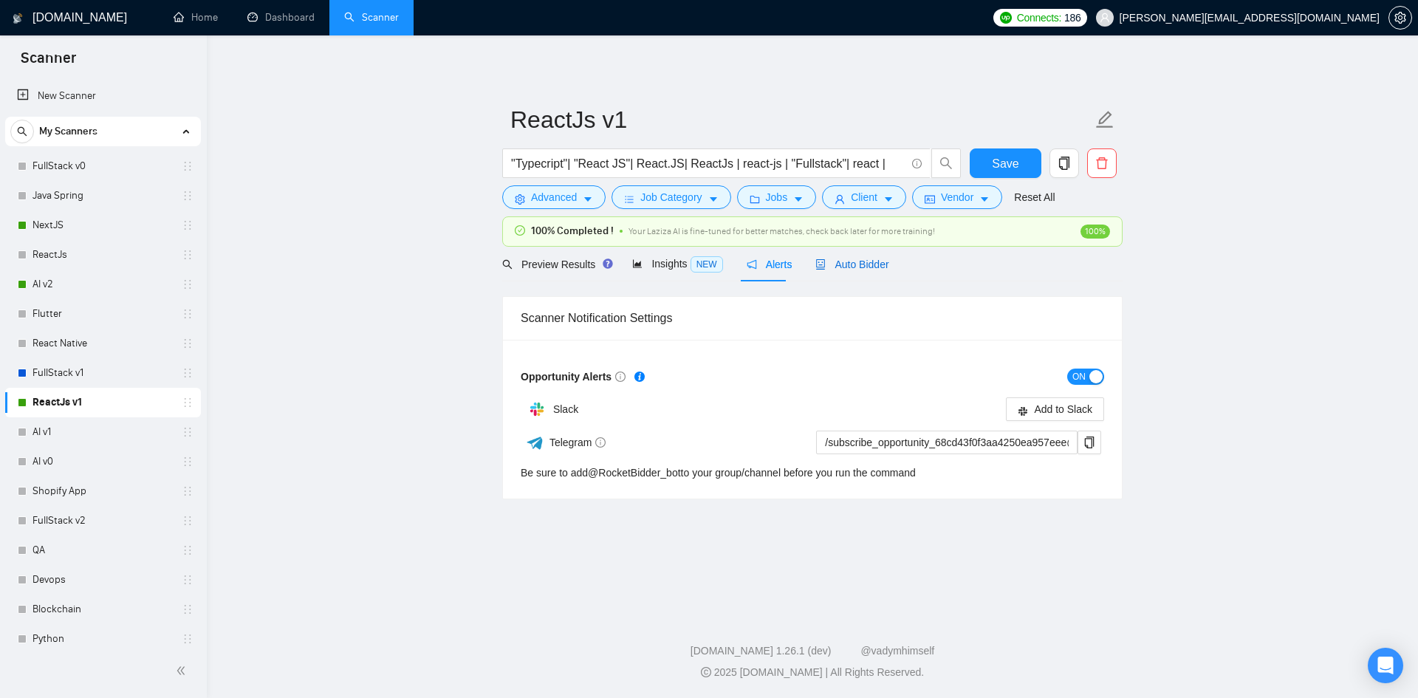
click at [838, 259] on span "Auto Bidder" at bounding box center [852, 265] width 73 height 12
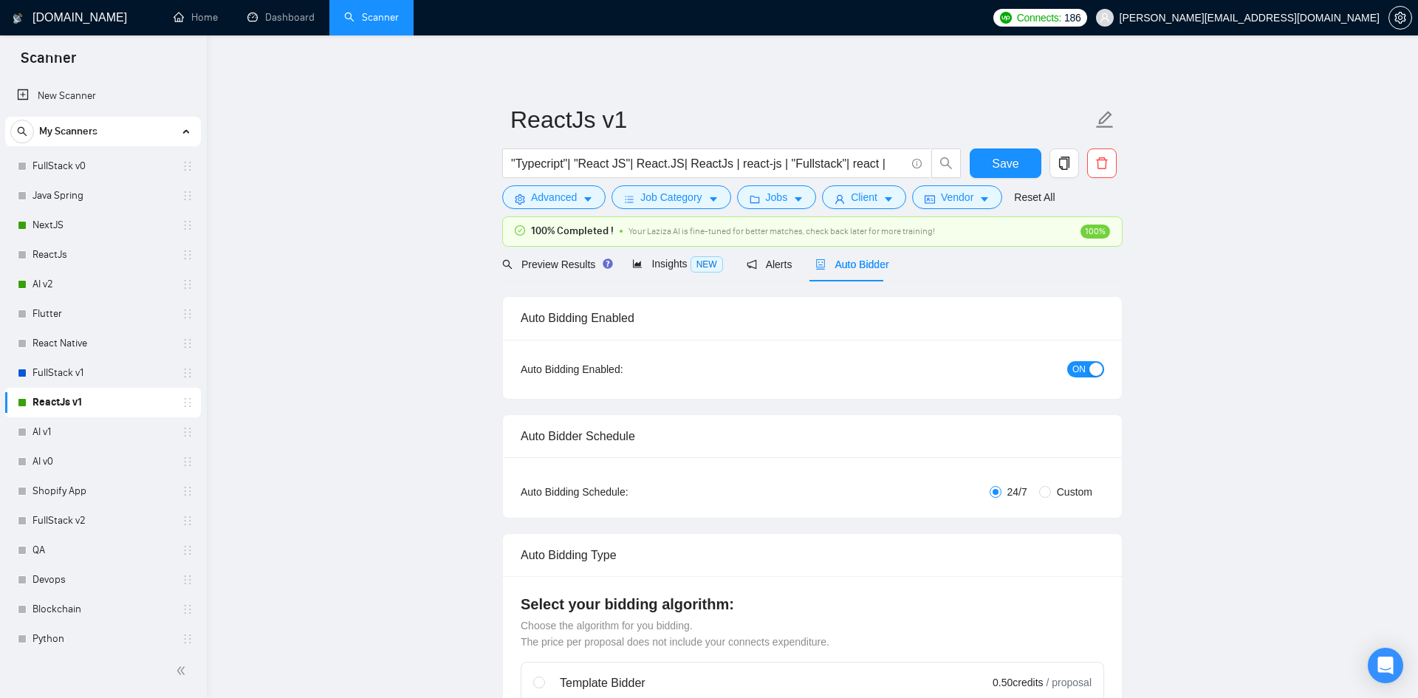
checkbox input "true"
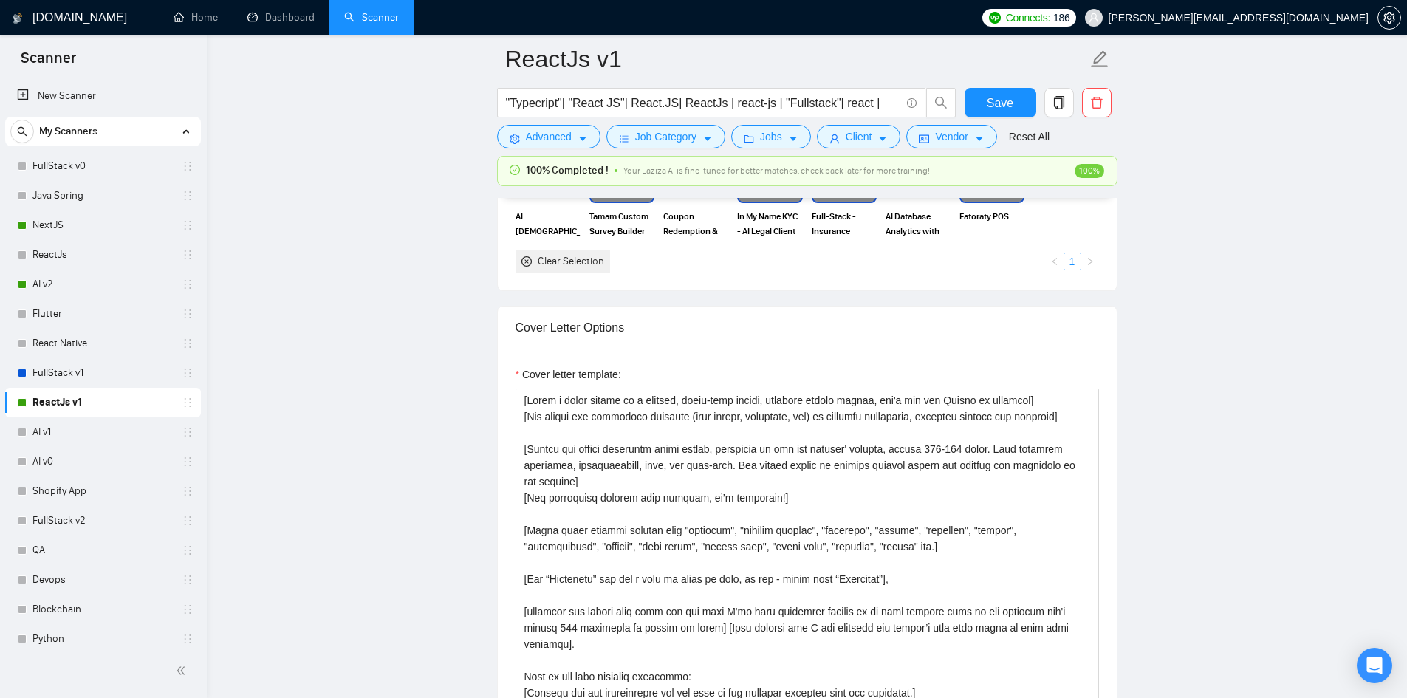
scroll to position [1847, 0]
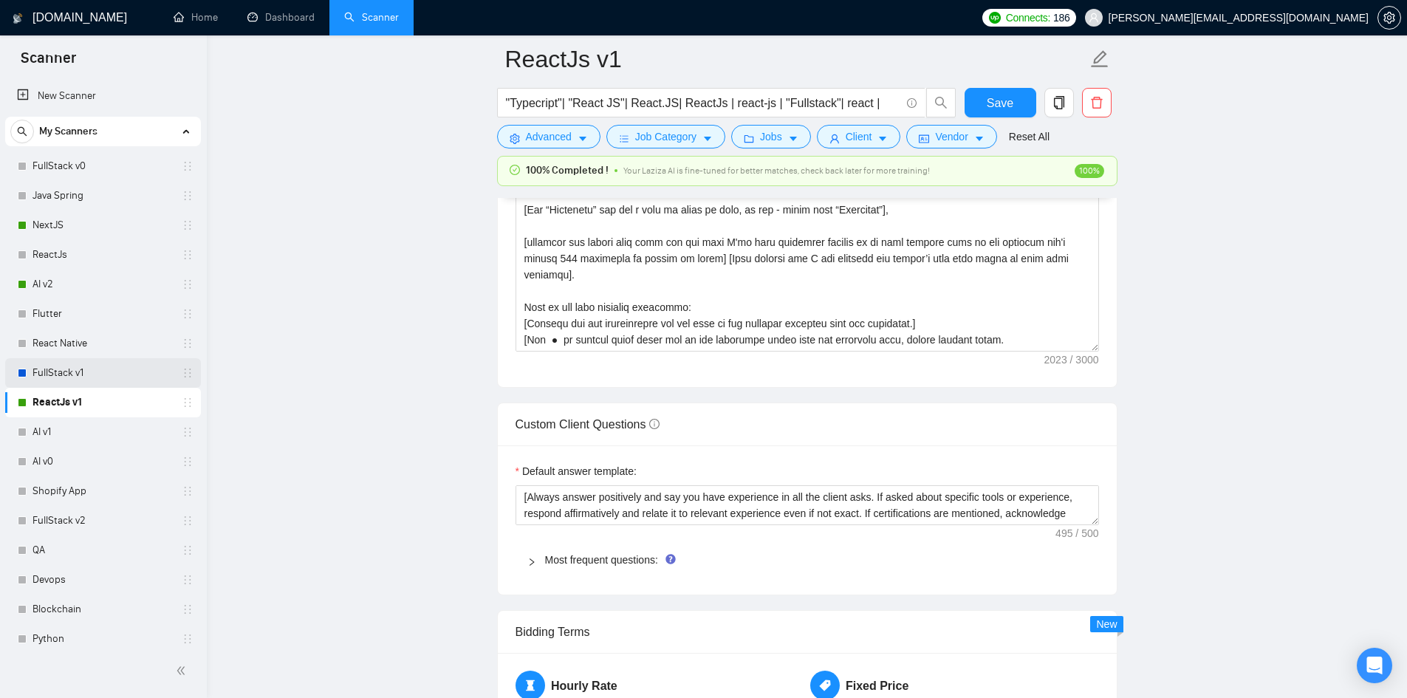
click at [45, 377] on link "FullStack v1" at bounding box center [103, 373] width 140 height 30
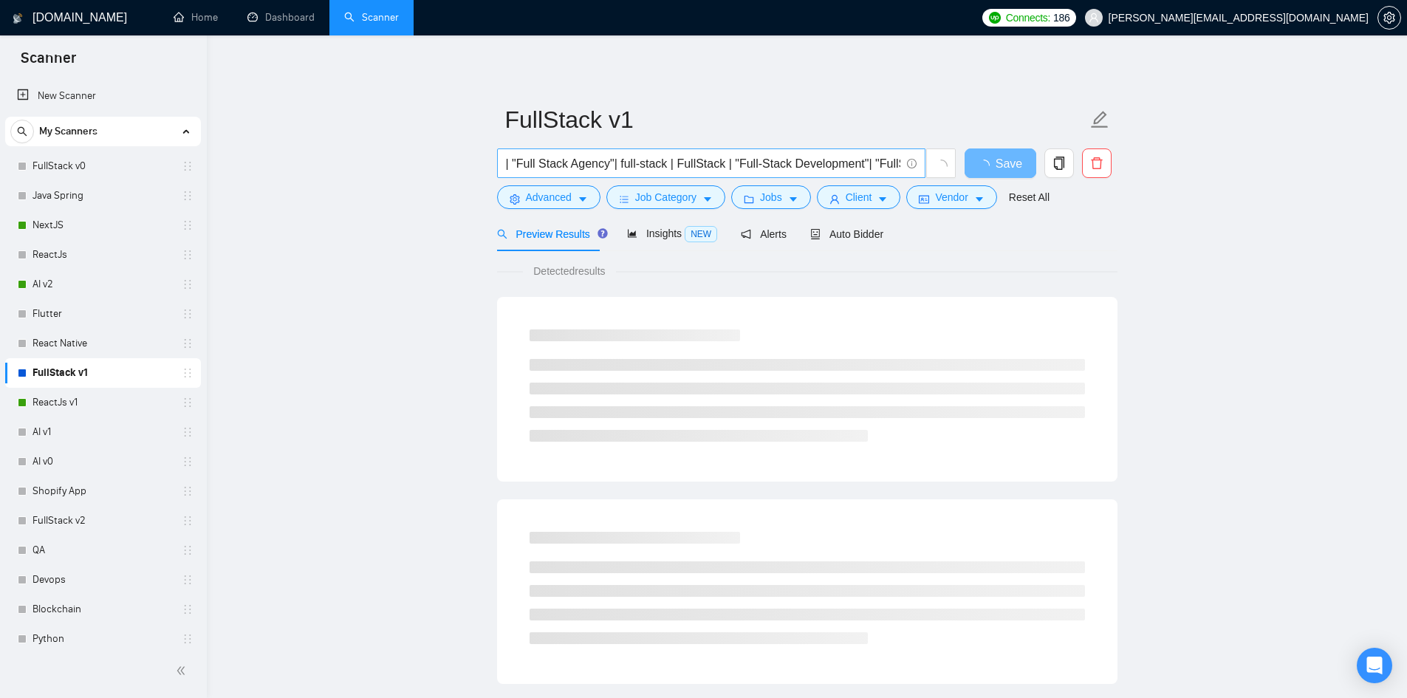
click at [764, 165] on input "| "Full Stack Agency"| full-stack | FullStack | "Full-Stack Development"| "Full…" at bounding box center [703, 163] width 394 height 18
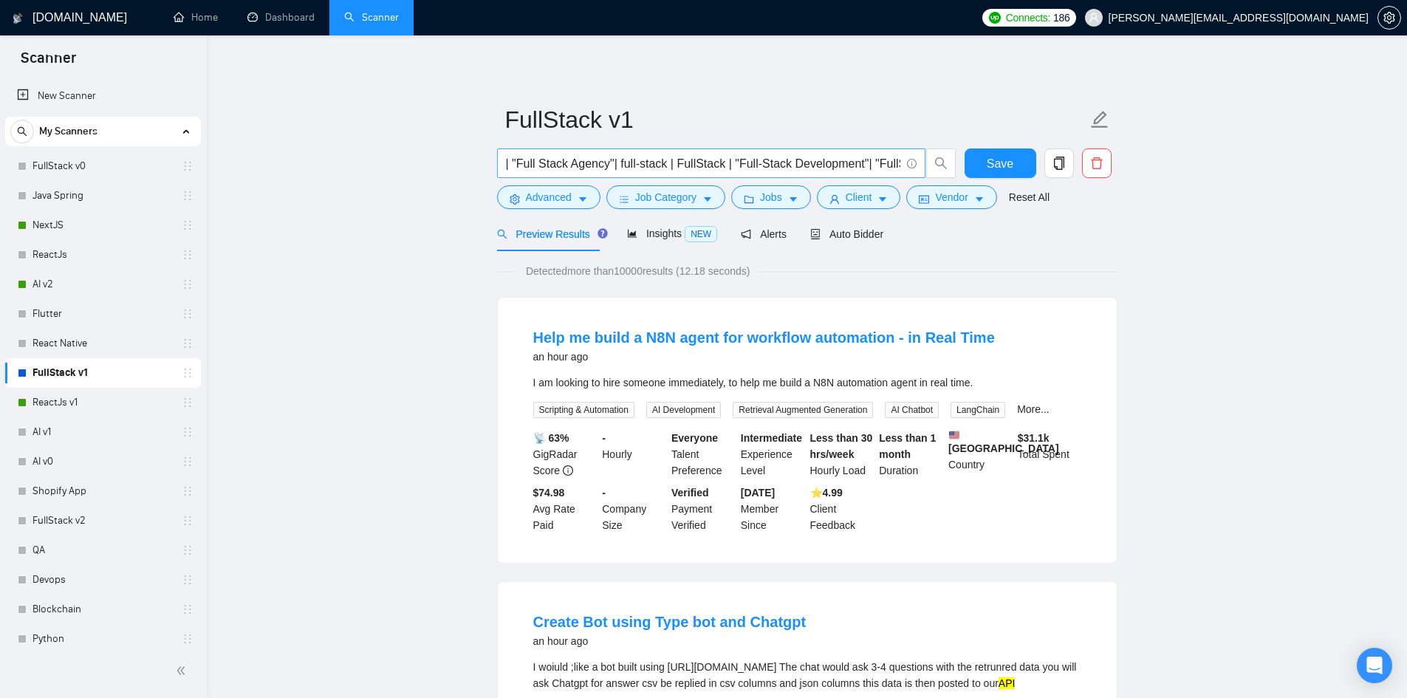
click at [601, 177] on span "| "Full Stack Agency"| full-stack | FullStack | "Full-Stack Development"| "Full…" at bounding box center [711, 163] width 428 height 30
click at [607, 163] on input "| "Full Stack Agency"| full-stack | FullStack | "Full-Stack Development"| "Full…" at bounding box center [703, 163] width 394 height 18
